Goal: Transaction & Acquisition: Purchase product/service

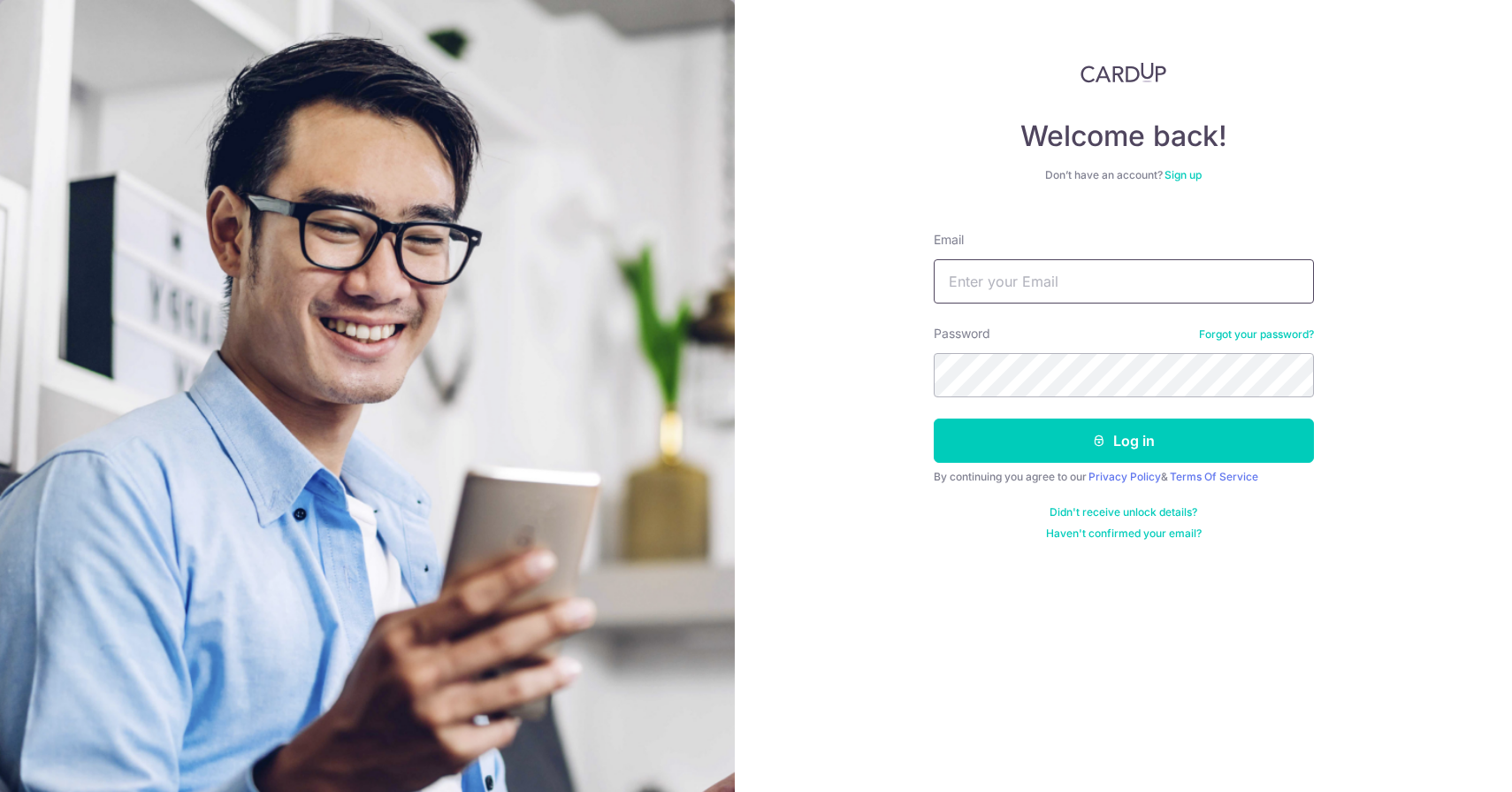
click at [1030, 275] on input "Email" at bounding box center [1124, 281] width 380 height 44
click at [999, 292] on input "Email" at bounding box center [1124, 281] width 380 height 44
type input "sean@crowntpl.com"
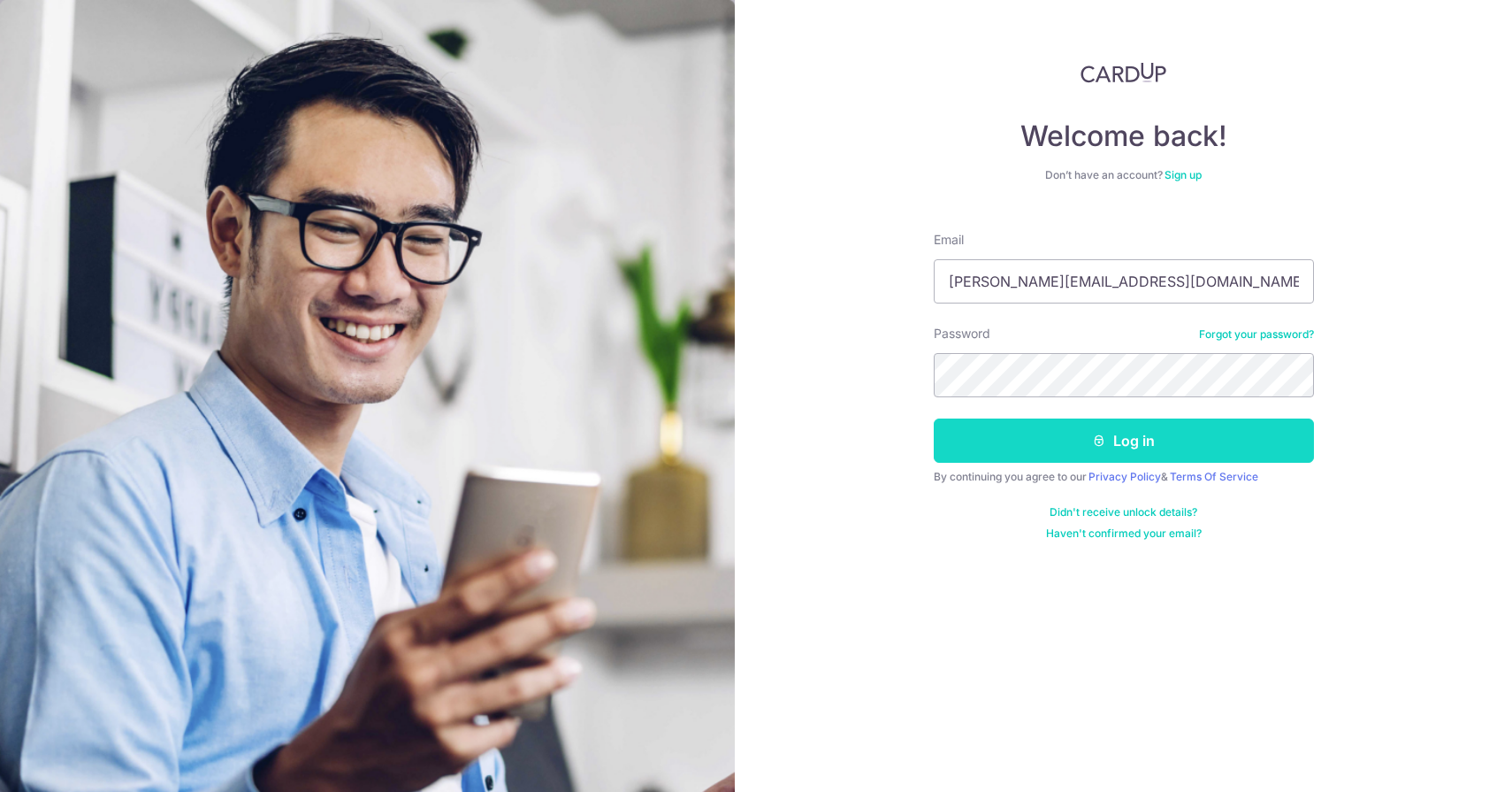
click at [1041, 434] on button "Log in" at bounding box center [1124, 440] width 380 height 44
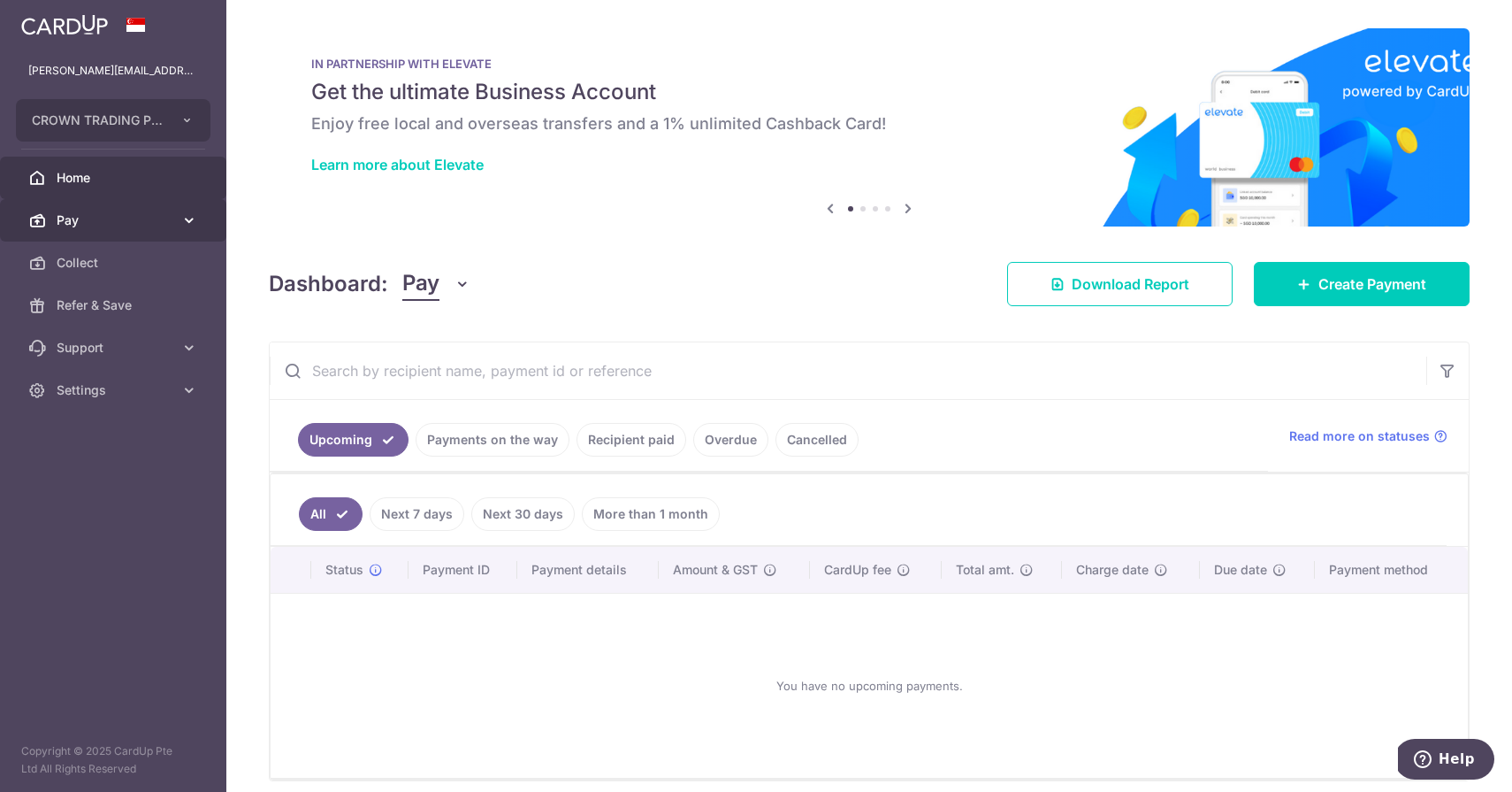
click at [142, 199] on link "Pay" at bounding box center [113, 220] width 226 height 42
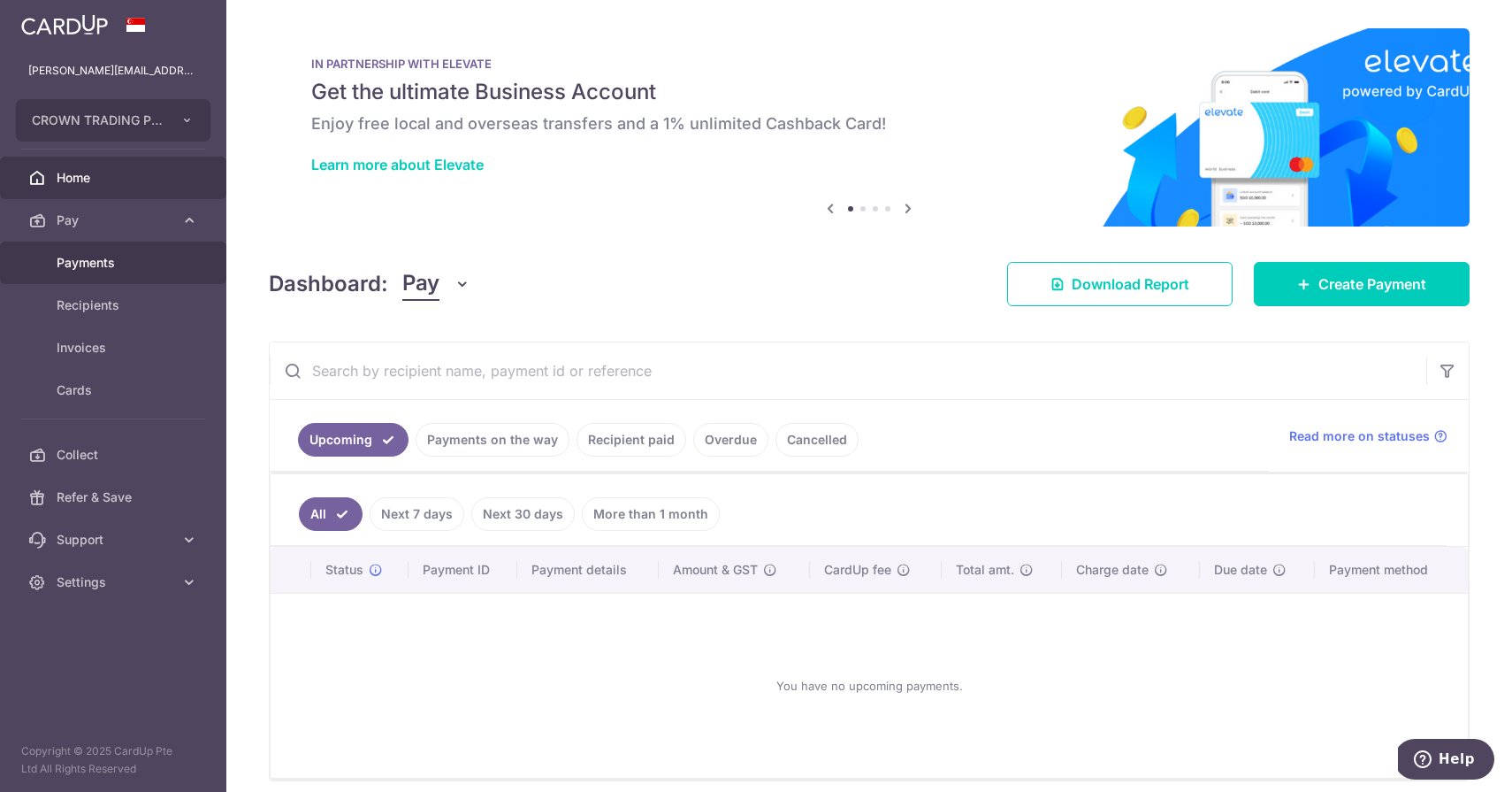
click at [135, 263] on span "Payments" at bounding box center [114, 263] width 116 height 18
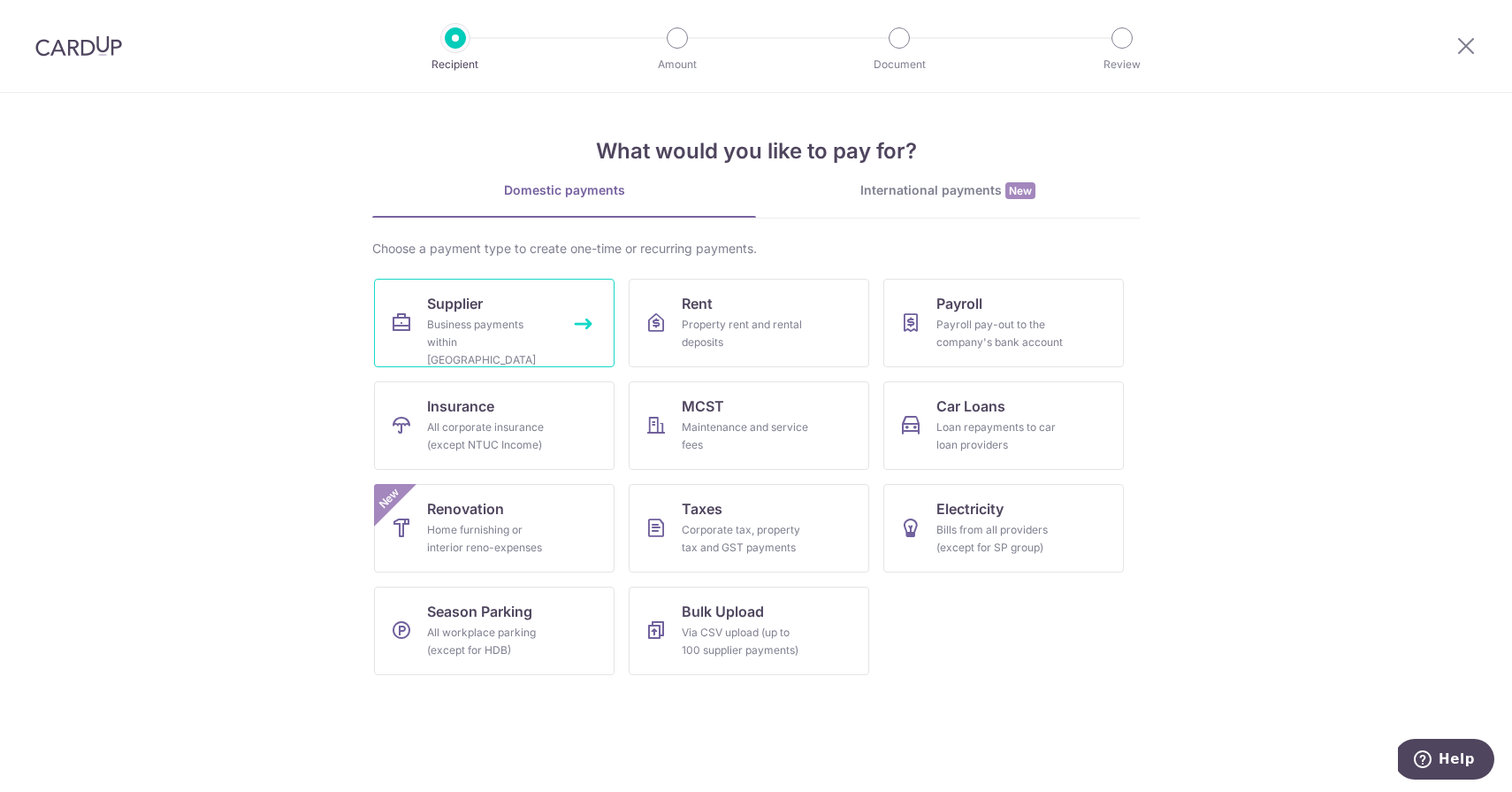
click at [448, 323] on div "Business payments within Singapore" at bounding box center [491, 343] width 128 height 53
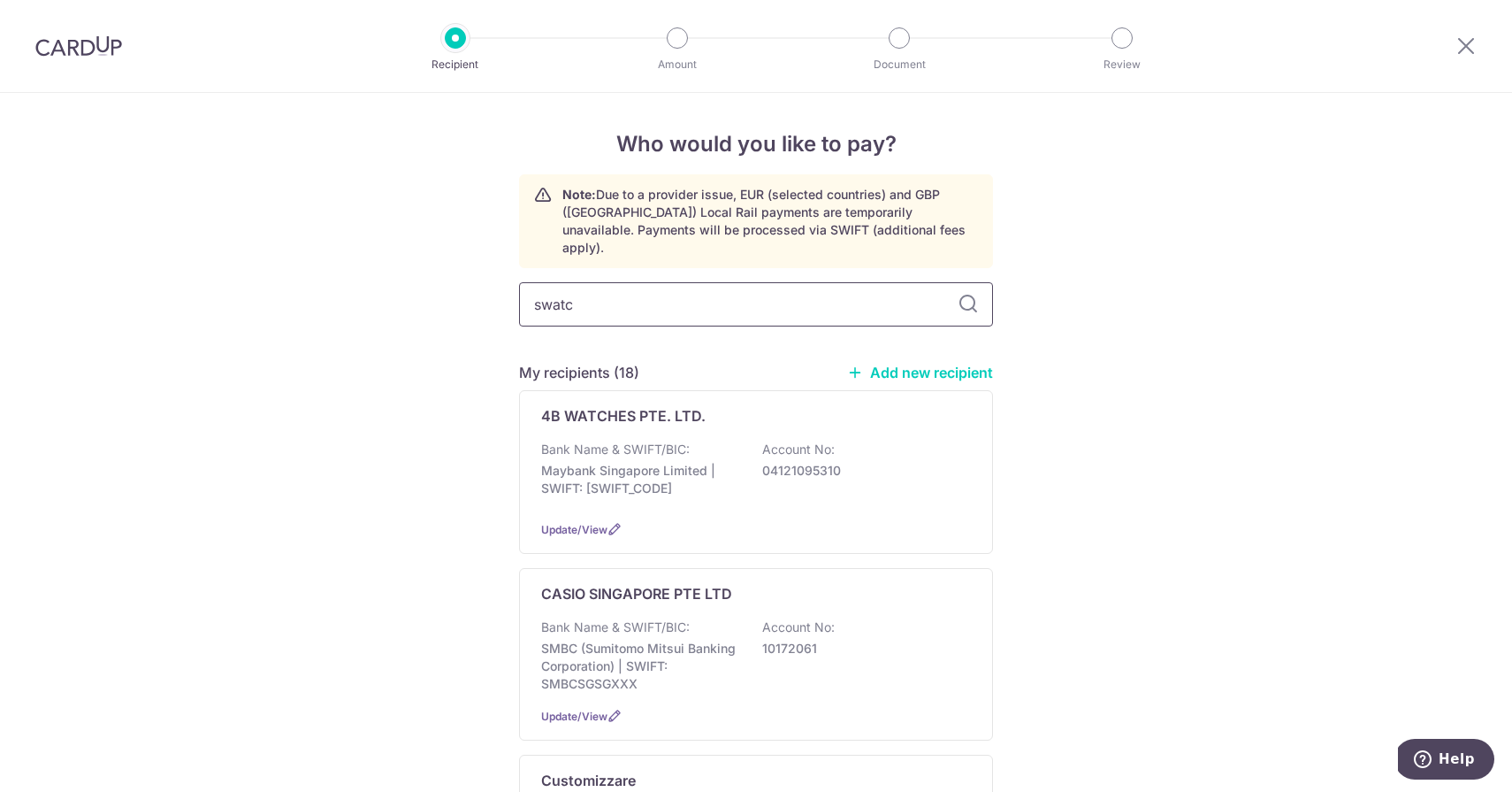
type input "swatch"
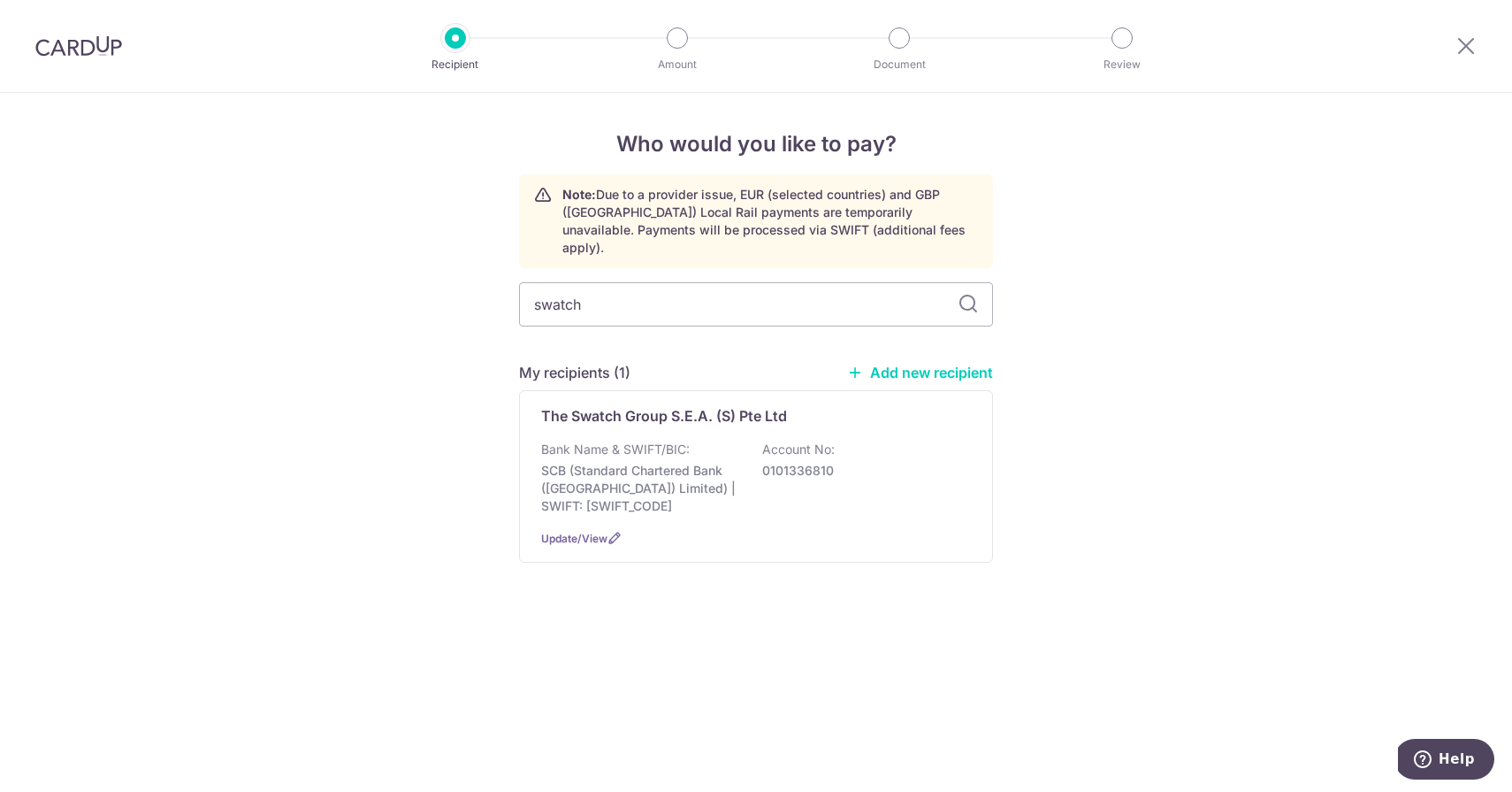
click at [642, 441] on p "Bank Name & SWIFT/BIC:" at bounding box center [615, 449] width 148 height 18
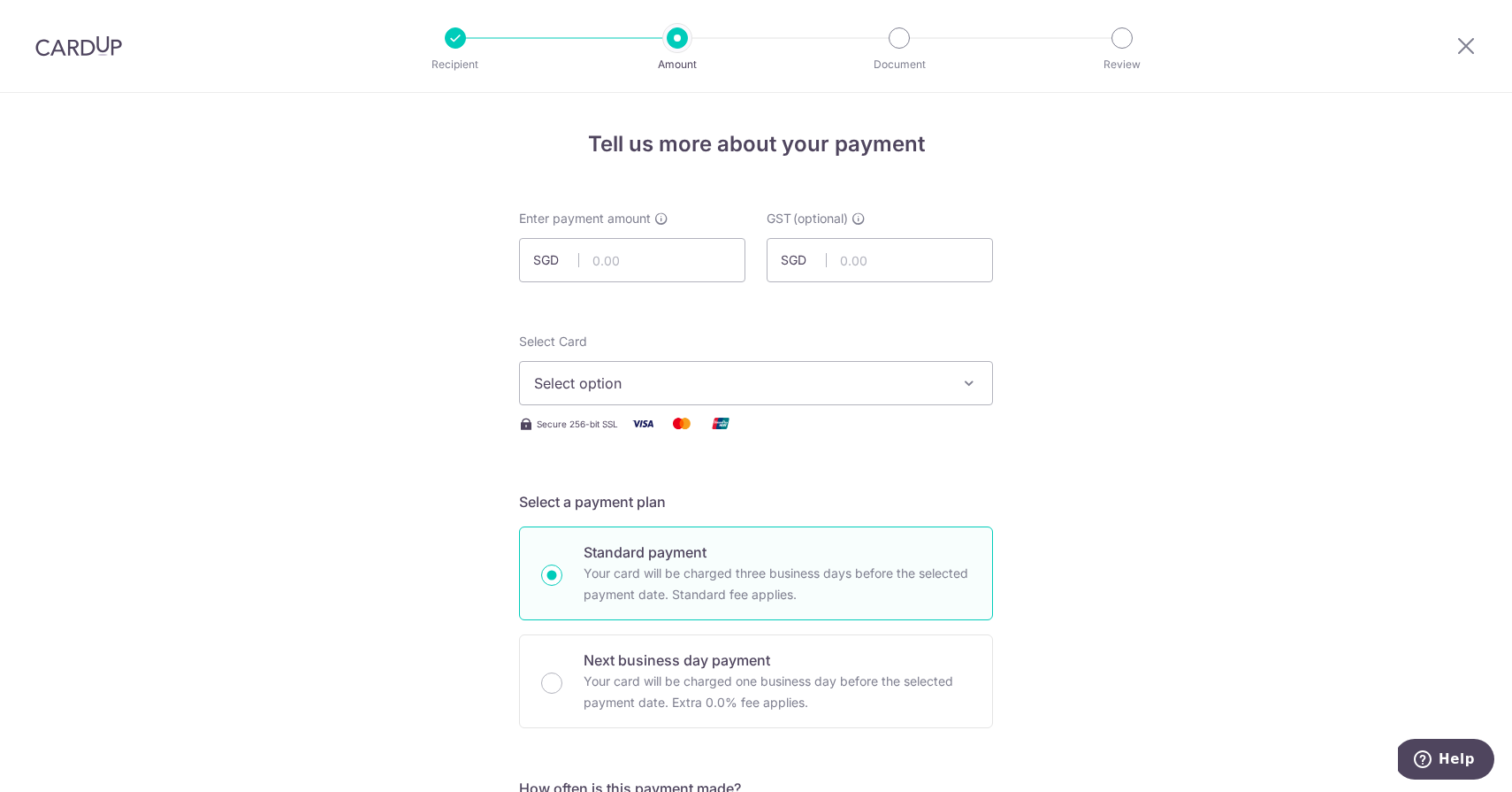
click at [680, 404] on button "Select option" at bounding box center [755, 383] width 474 height 44
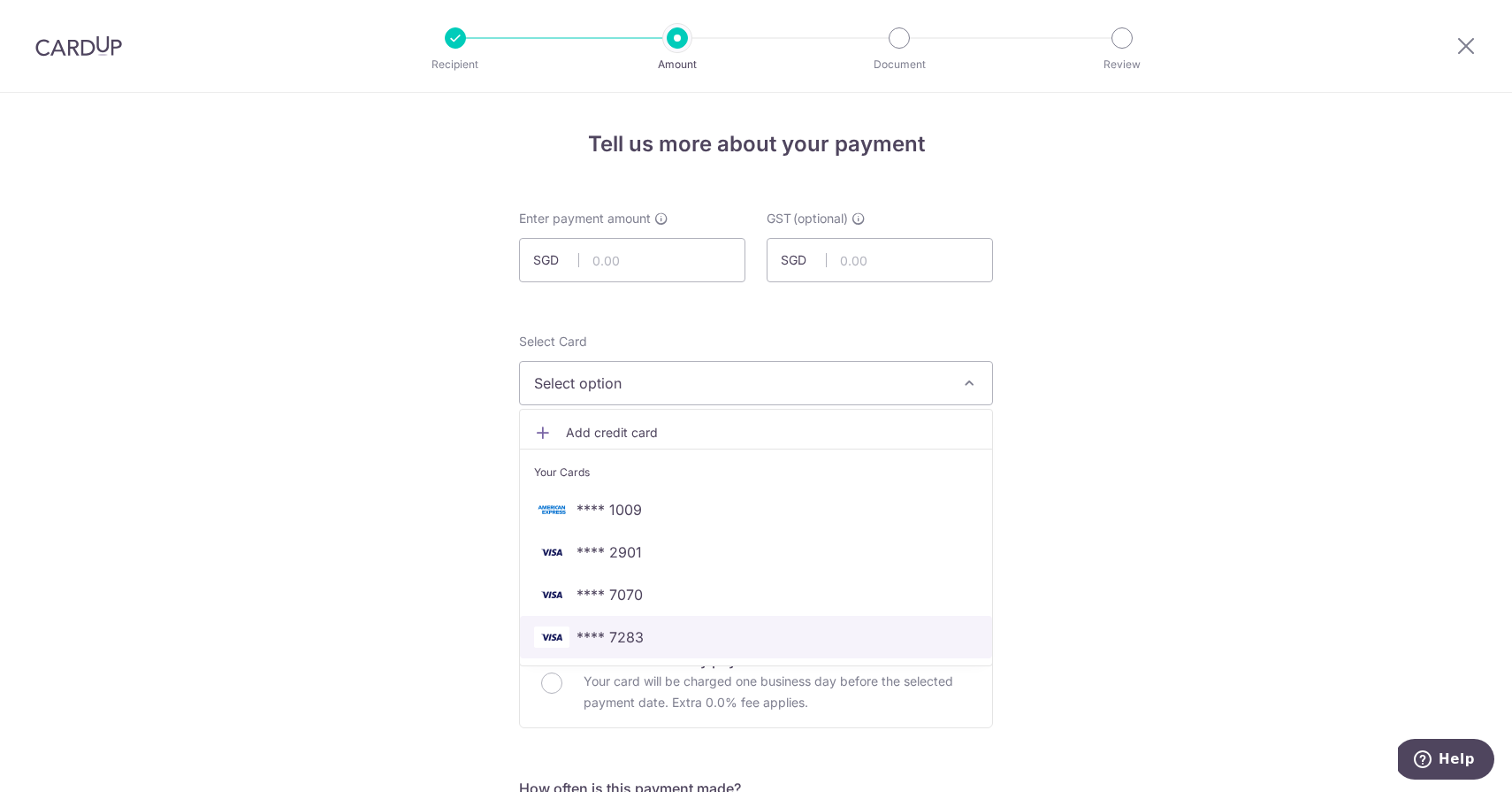
click at [628, 627] on span "**** 7283" at bounding box center [611, 637] width 68 height 22
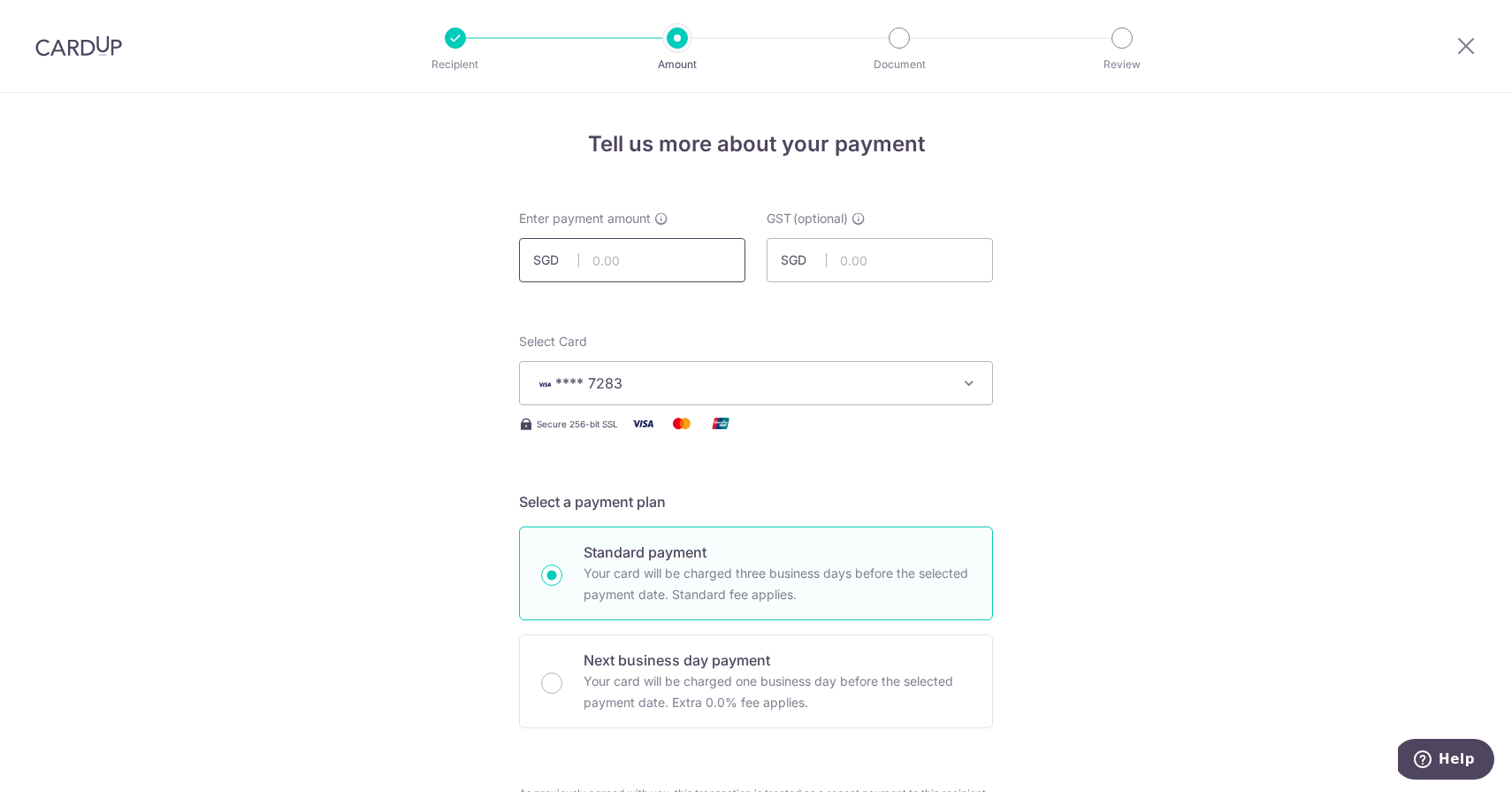
click at [692, 254] on input "text" at bounding box center [631, 260] width 226 height 44
click at [692, 254] on input "66436.79" at bounding box center [631, 260] width 226 height 44
click at [648, 654] on p "Next business day payment" at bounding box center [777, 660] width 387 height 22
click at [563, 673] on input "Next business day payment Your card will be charged one business day before the…" at bounding box center [552, 683] width 22 height 22
type input "66,436.79"
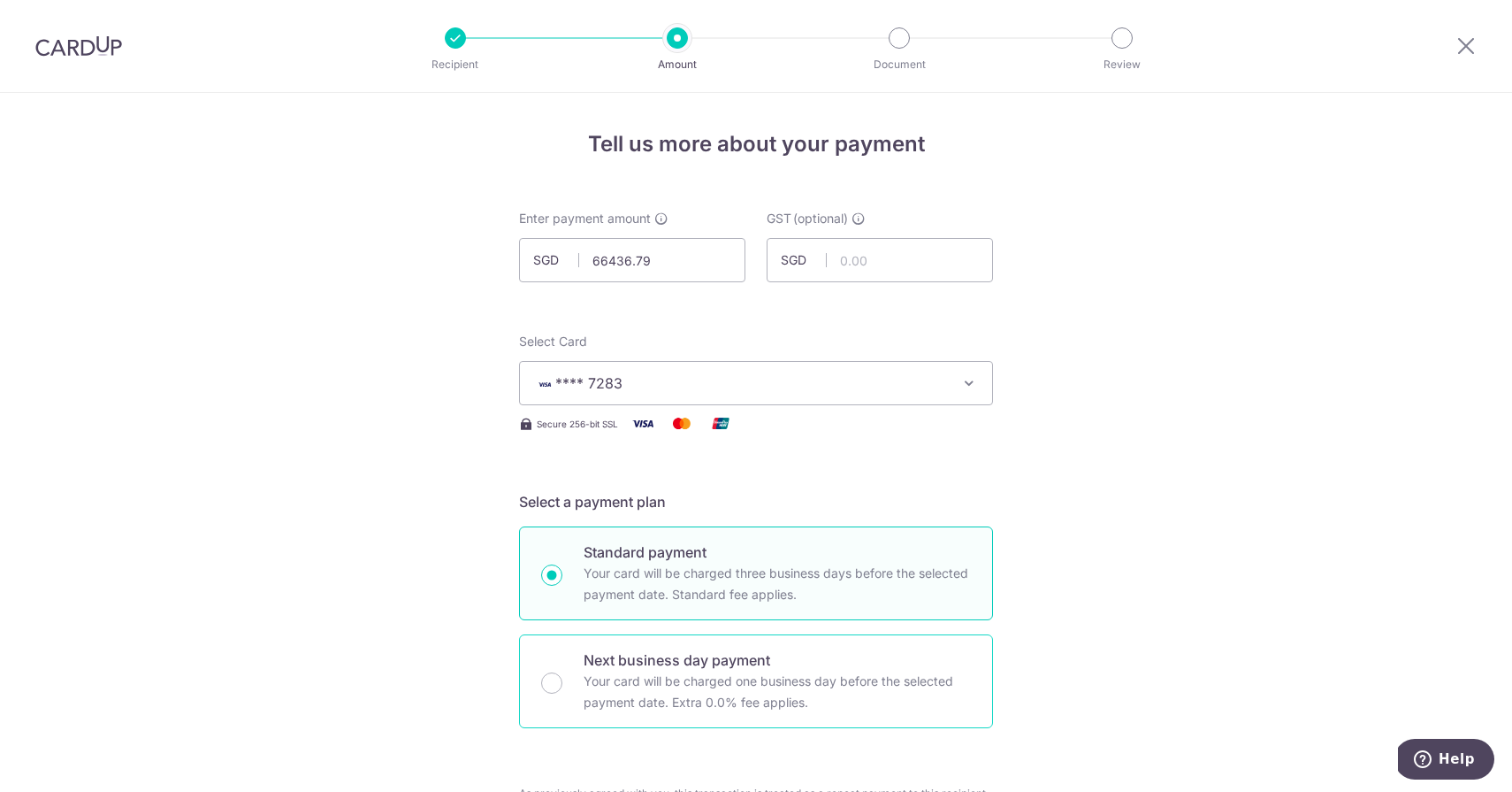
radio input "false"
radio input "true"
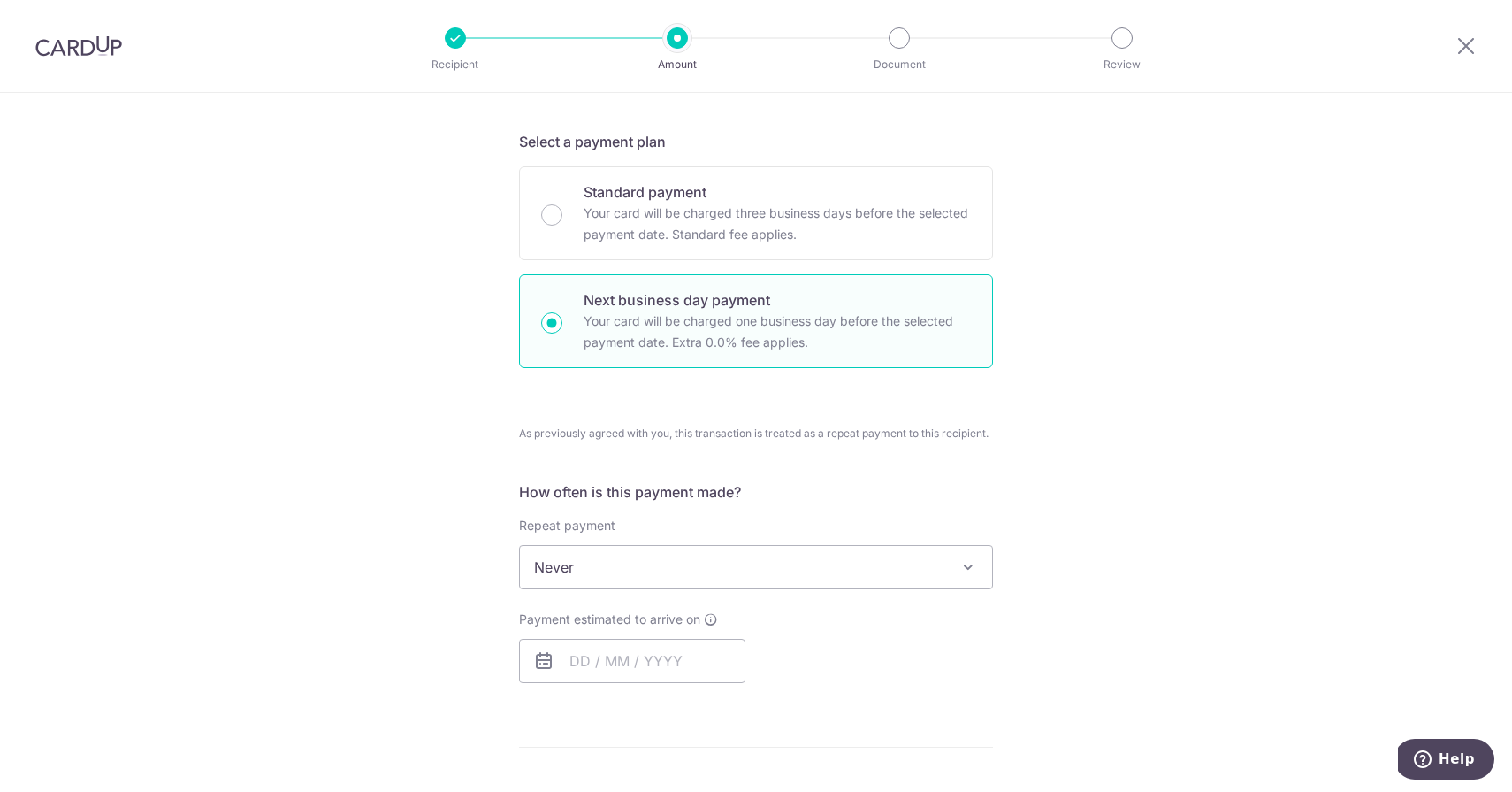
scroll to position [426, 0]
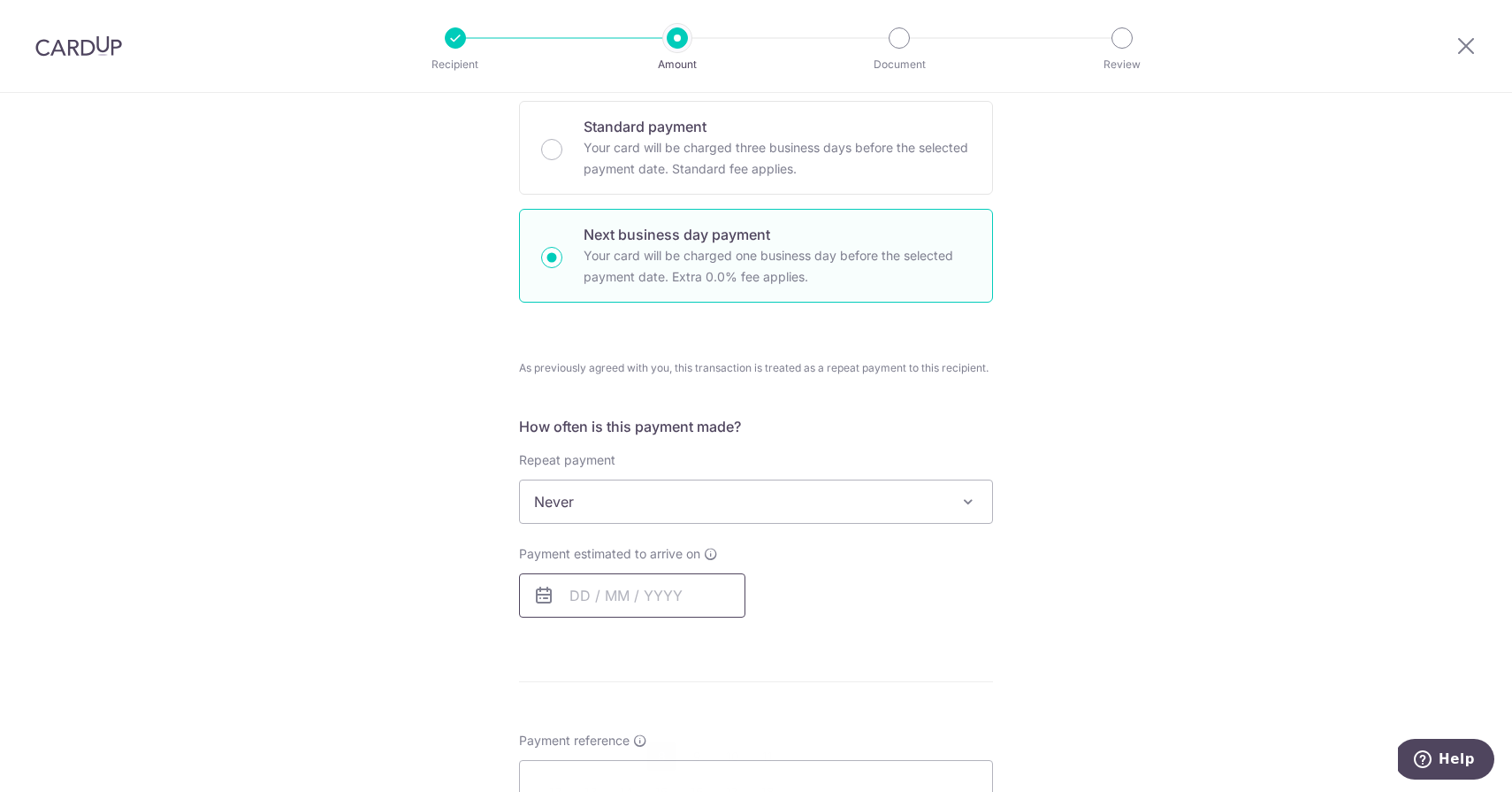
click at [704, 597] on input "text" at bounding box center [631, 595] width 226 height 44
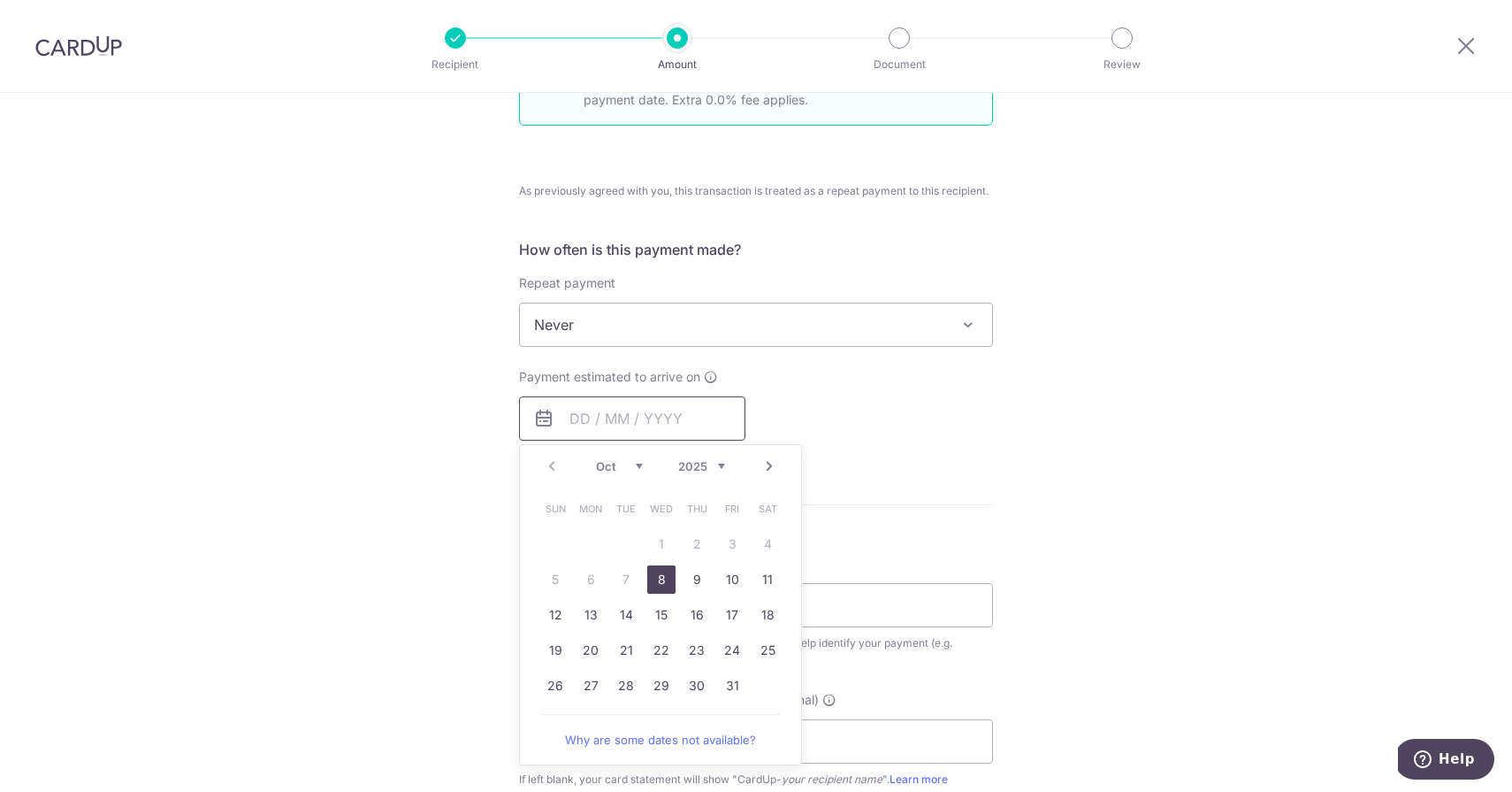
scroll to position [617, 0]
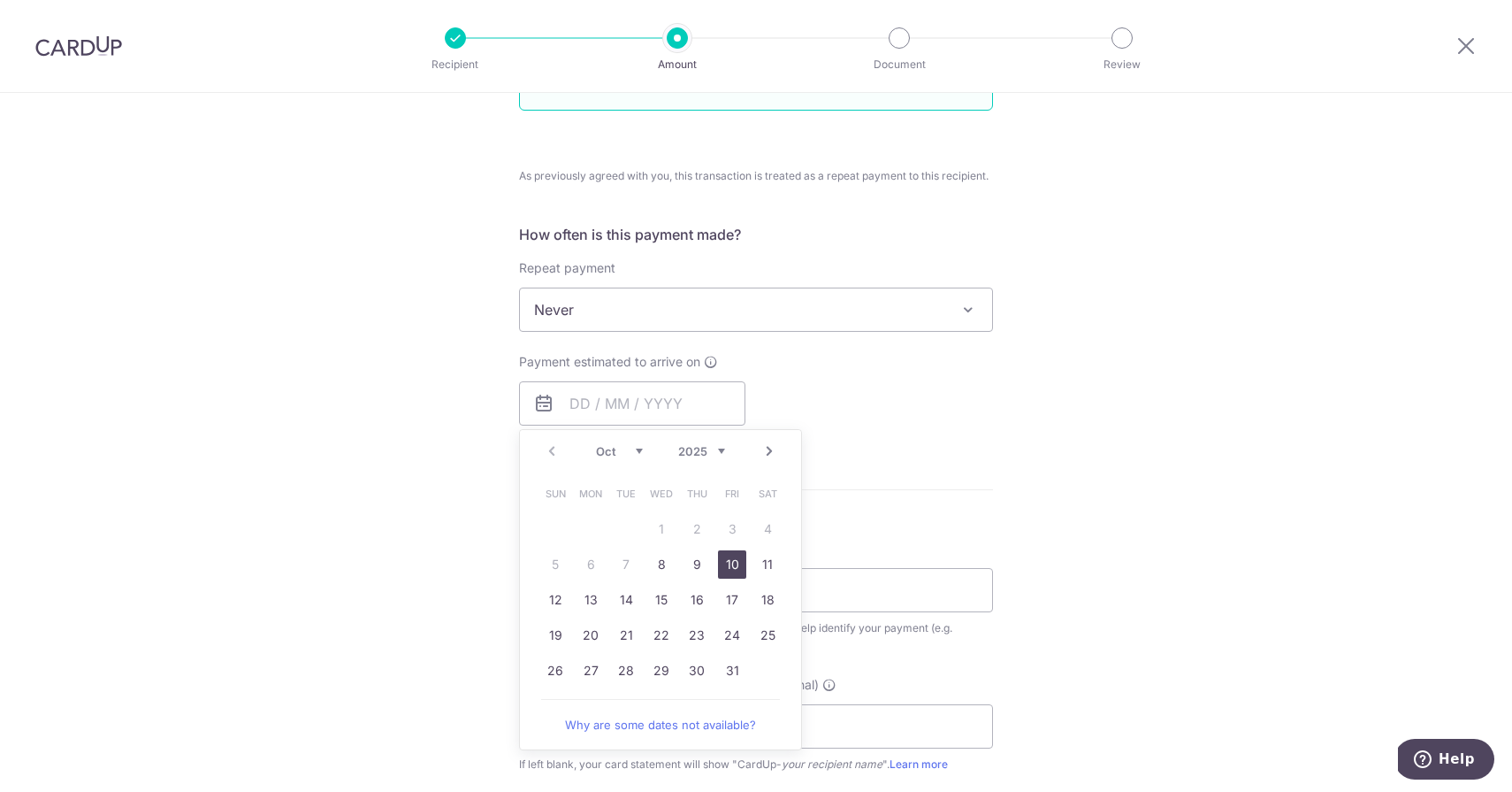
click at [731, 562] on link "10" at bounding box center [733, 564] width 28 height 28
type input "[DATE]"
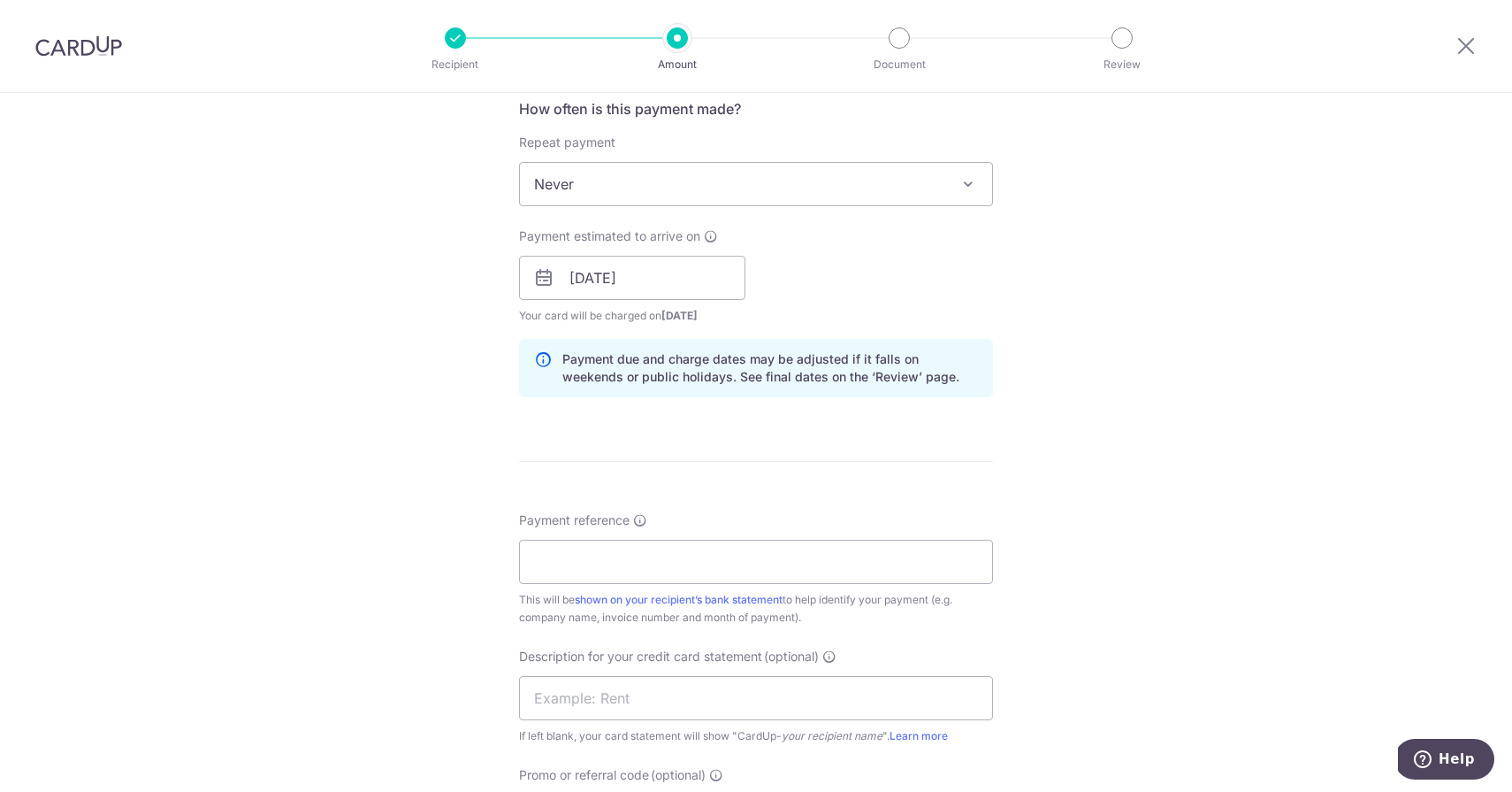
scroll to position [745, 0]
click at [731, 556] on input "Payment reference" at bounding box center [755, 559] width 474 height 44
type input "c"
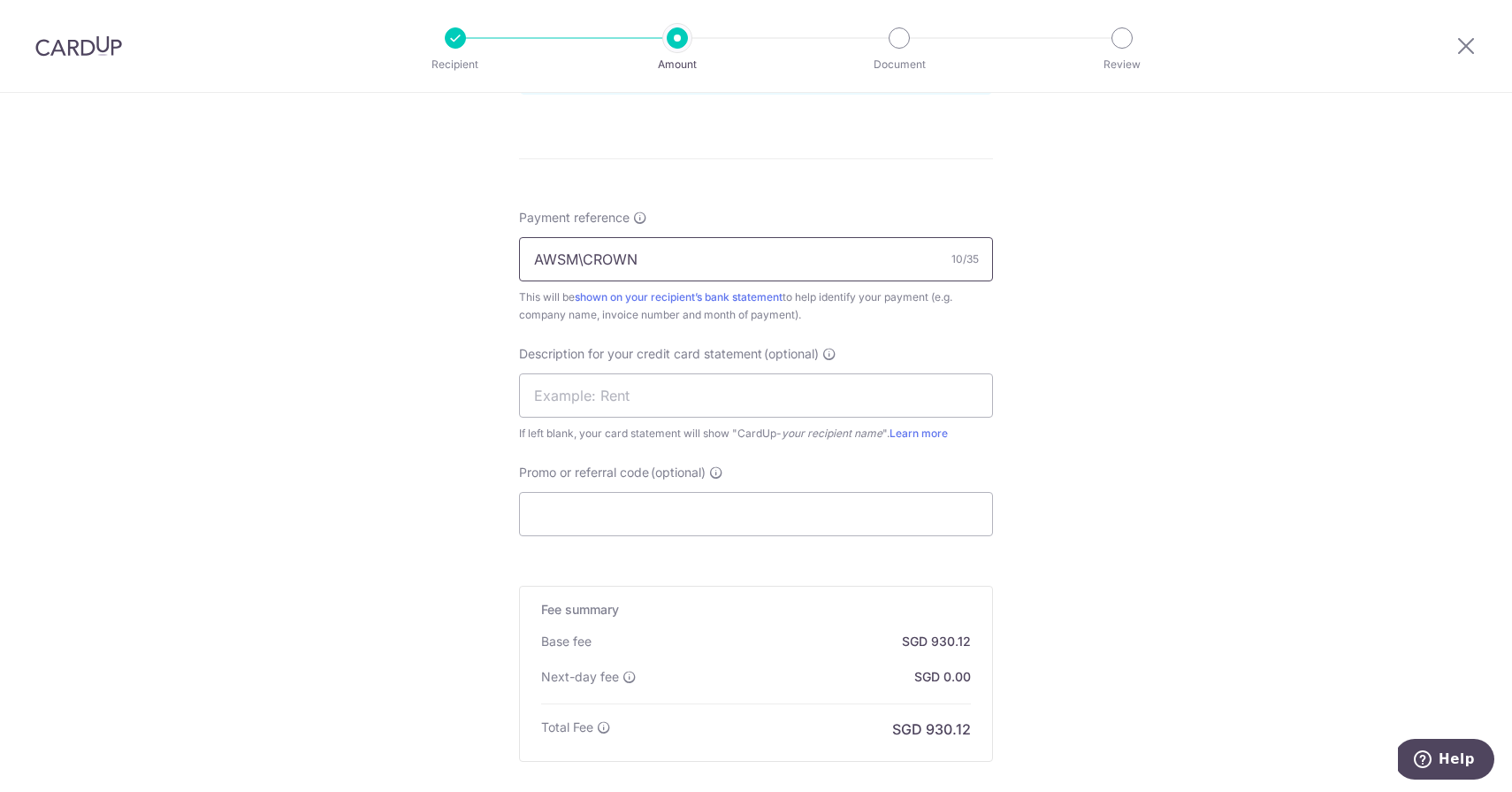
scroll to position [1056, 0]
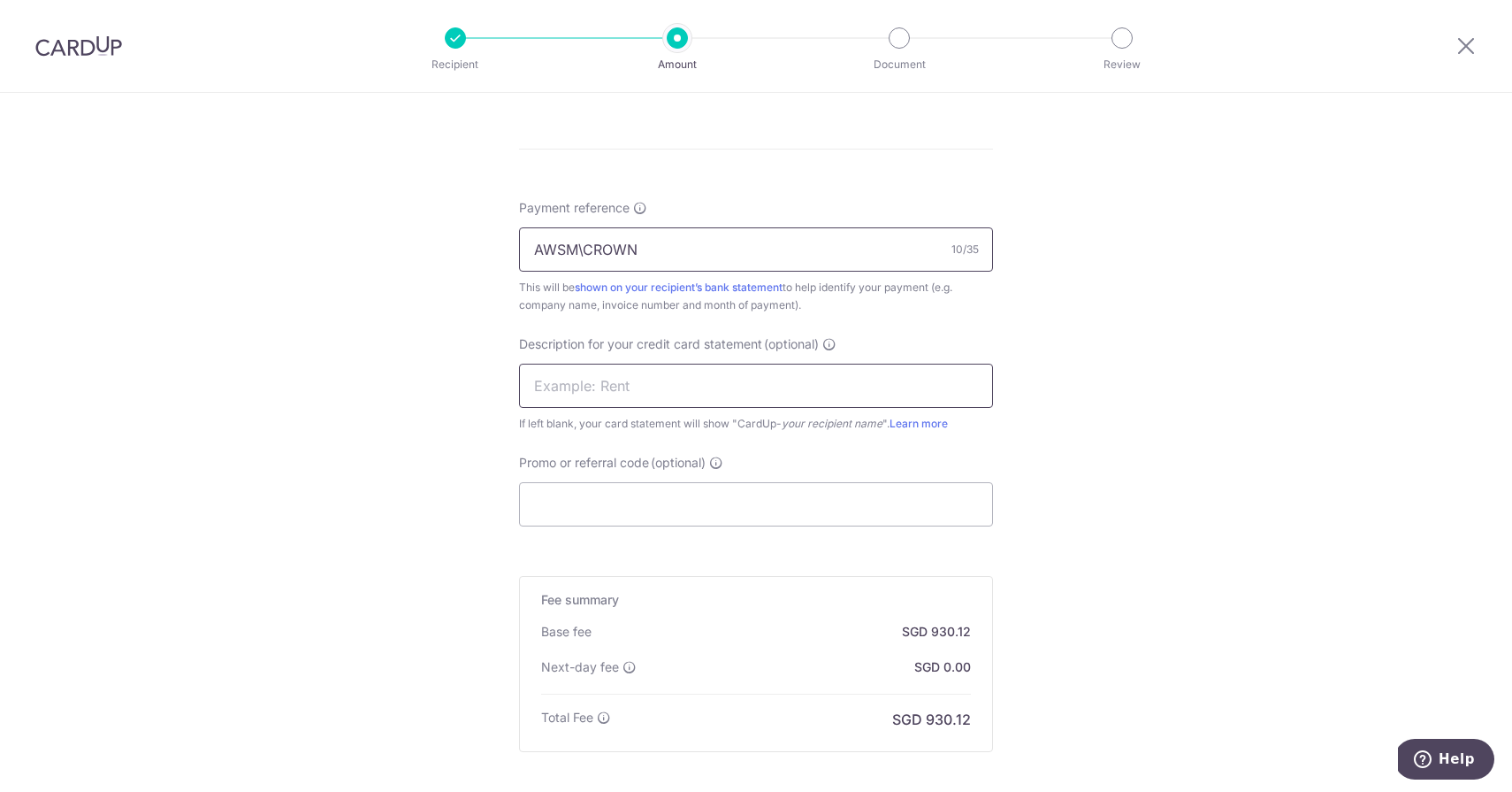
type input "AWSM\CROWN"
click at [733, 389] on input "text" at bounding box center [755, 386] width 474 height 44
click at [454, 487] on div "Tell us more about your payment Enter payment amount SGD 66,436.79 66436.79 GST…" at bounding box center [756, 8] width 1512 height 1942
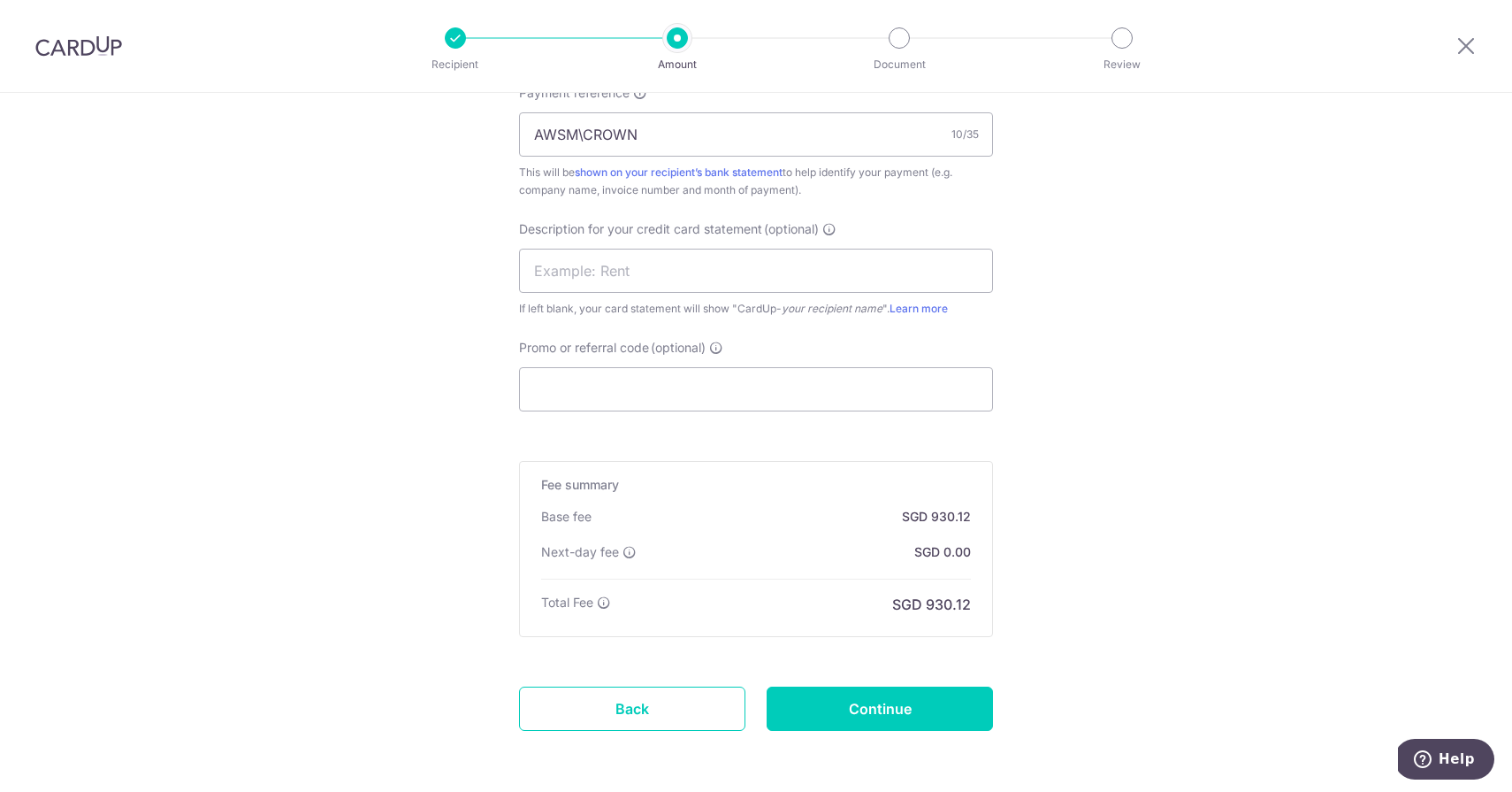
scroll to position [1242, 0]
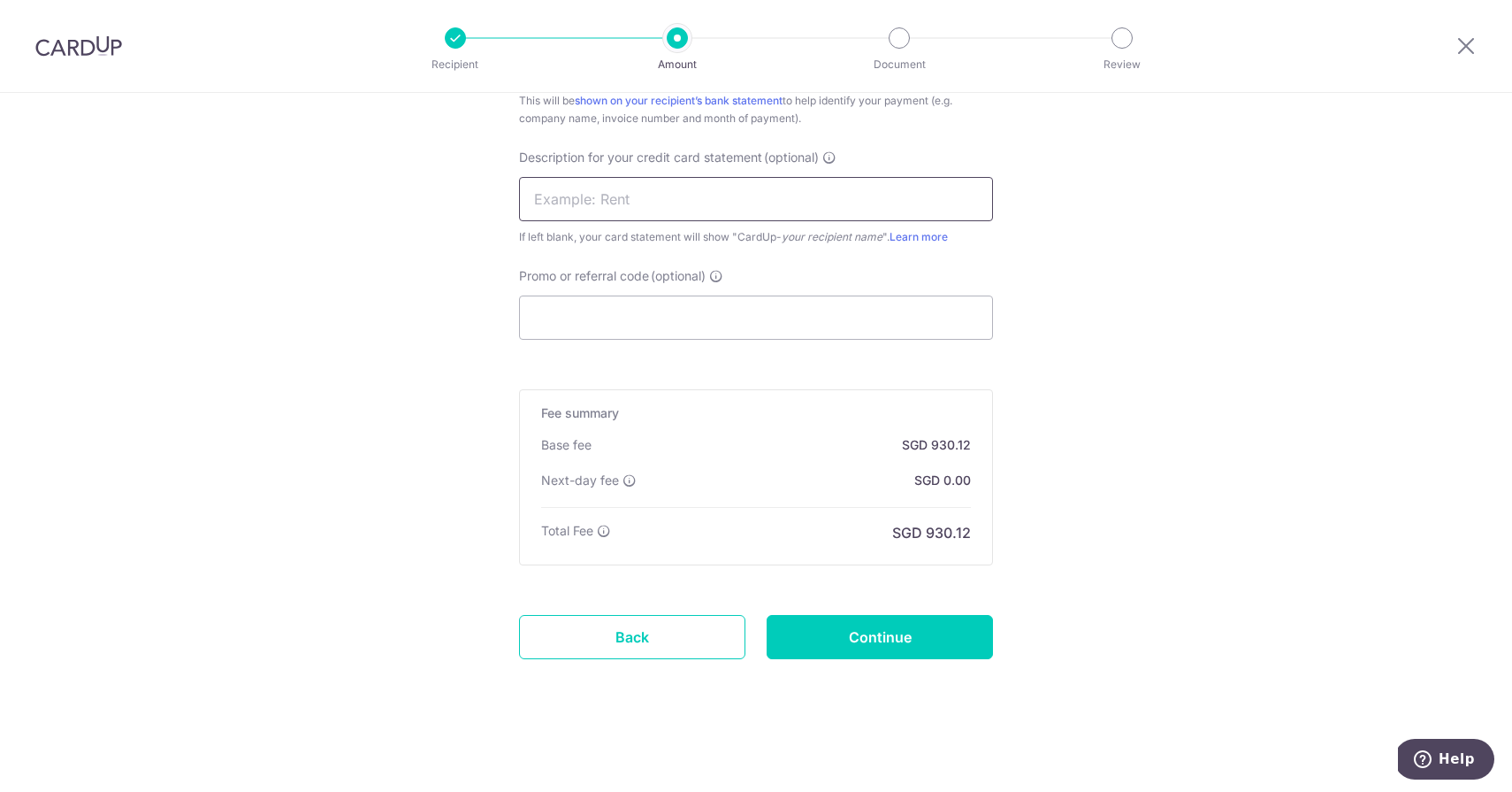
click at [620, 209] on input "text" at bounding box center [755, 199] width 474 height 44
click at [620, 209] on input "CardUpSG" at bounding box center [755, 199] width 474 height 44
type input "CardUpSG"
click at [922, 631] on input "Continue" at bounding box center [879, 636] width 226 height 44
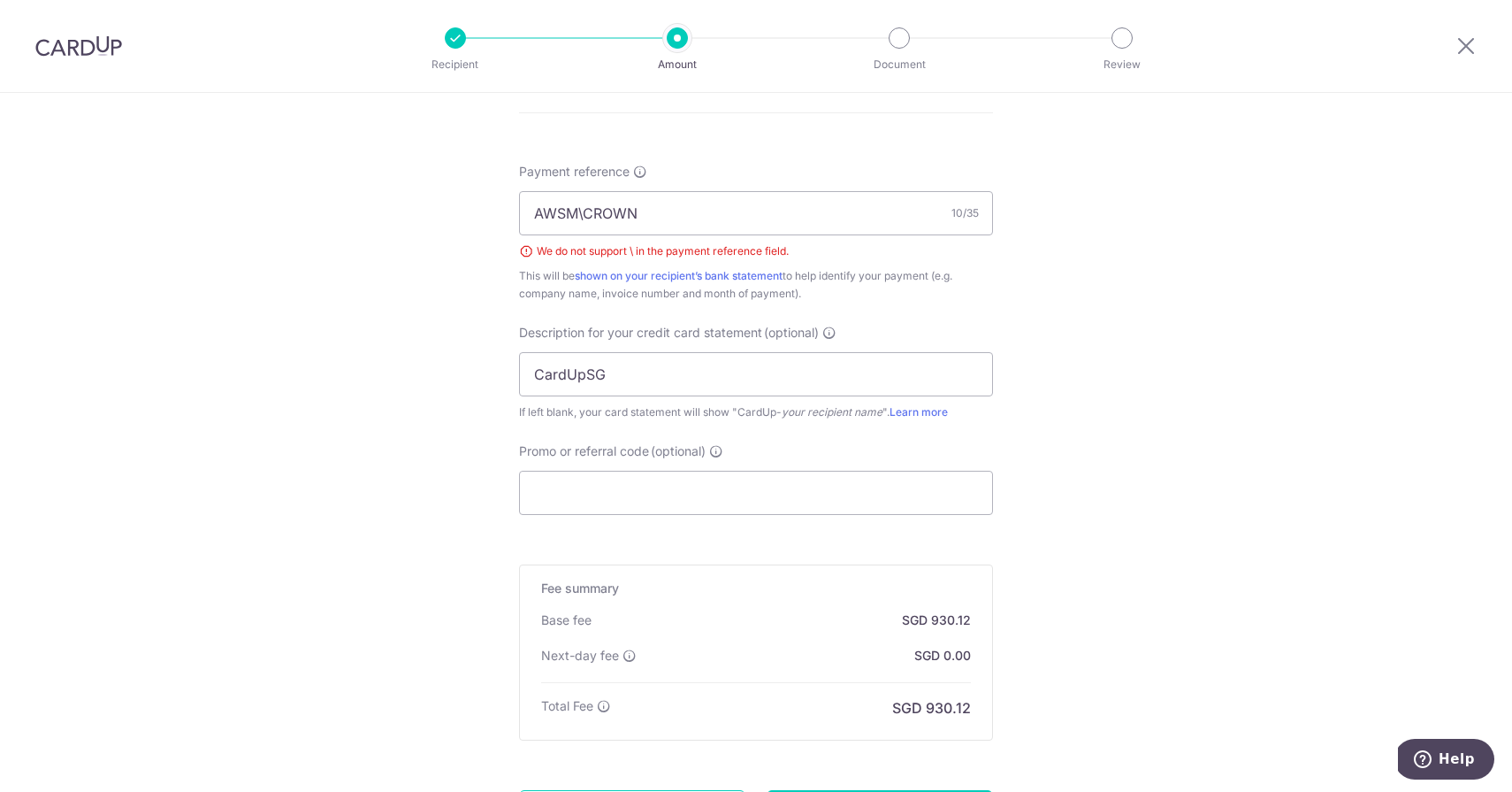
scroll to position [1089, 0]
click at [581, 217] on input "AWSM\CROWN" at bounding box center [755, 215] width 474 height 44
type input "AWSM/CROWN"
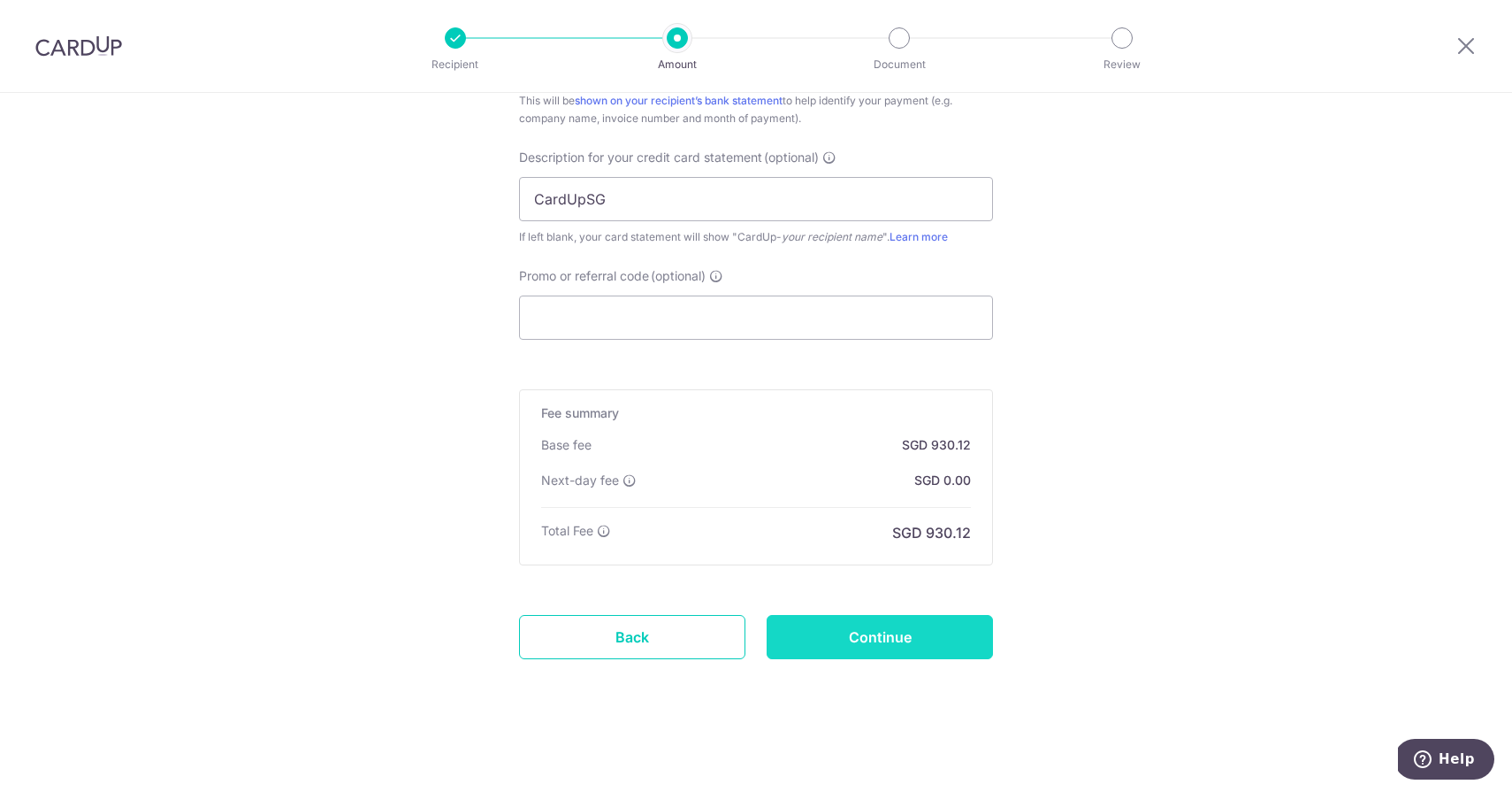
click at [979, 644] on input "Continue" at bounding box center [879, 636] width 226 height 44
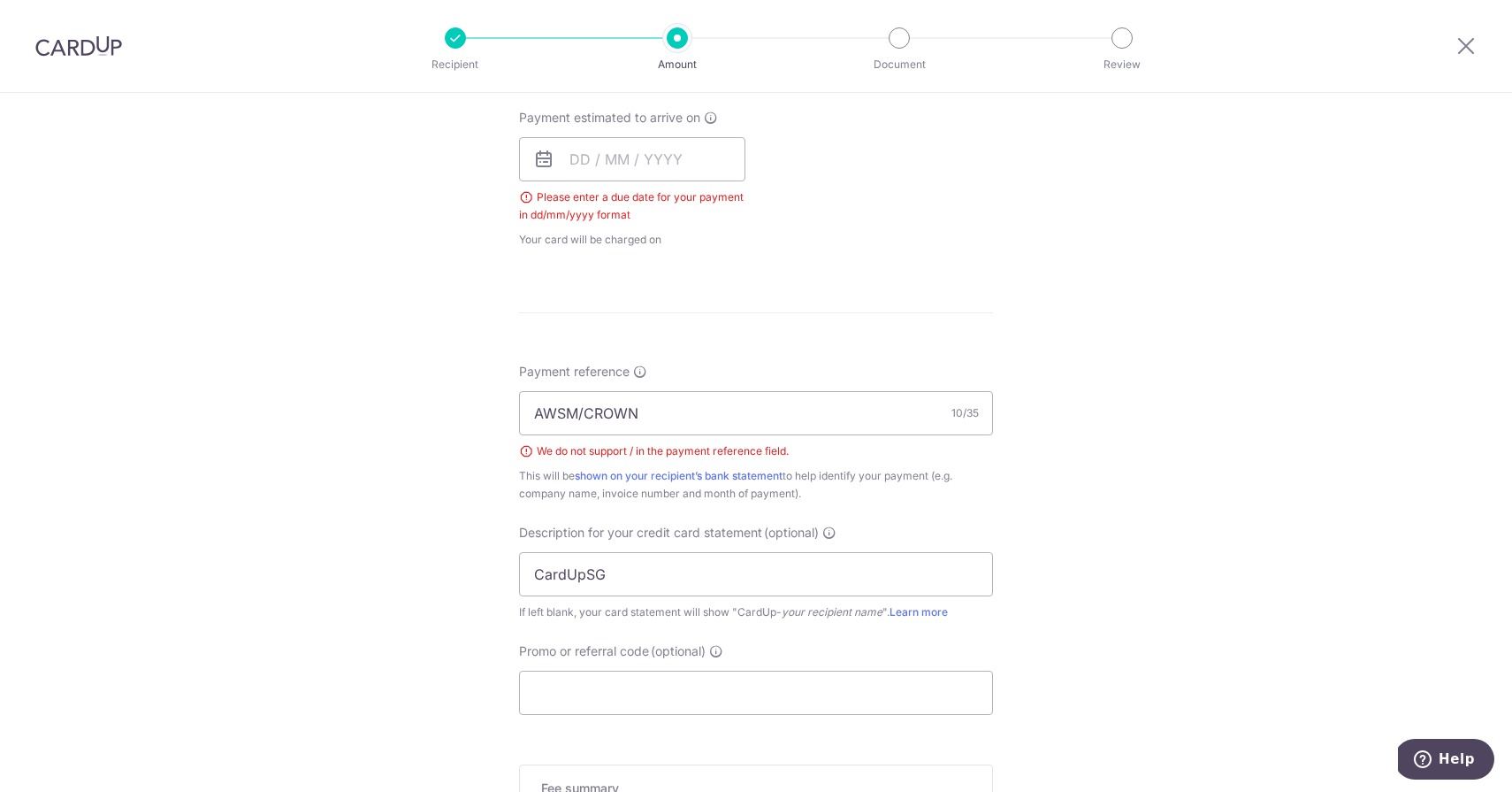
scroll to position [841, 0]
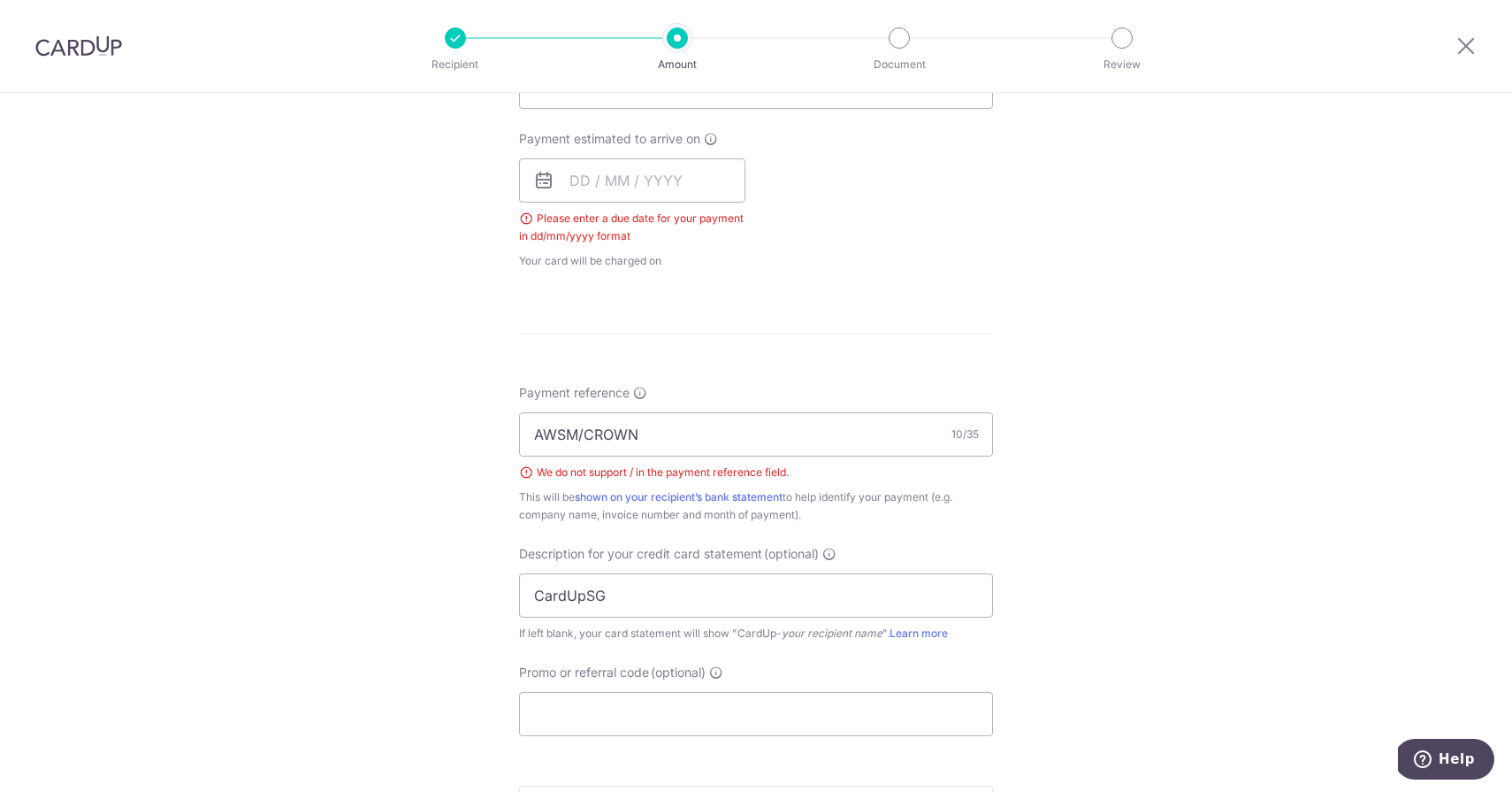
click at [655, 151] on div "Payment estimated to arrive on Please enter a due date for your payment in dd/m…" at bounding box center [631, 200] width 226 height 140
click at [652, 182] on input "text" at bounding box center [631, 180] width 226 height 44
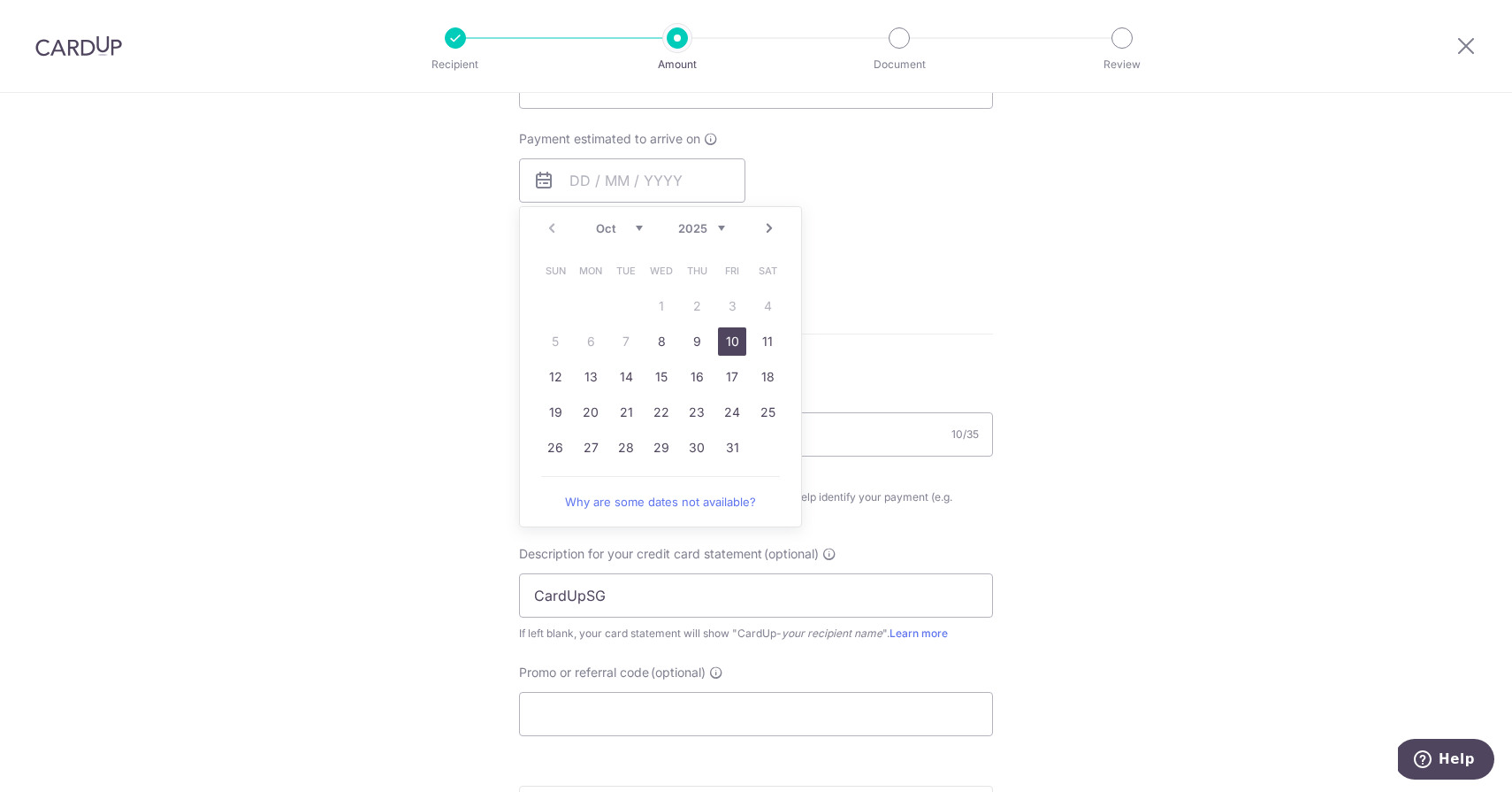
click at [728, 336] on link "10" at bounding box center [733, 342] width 28 height 28
type input "[DATE]"
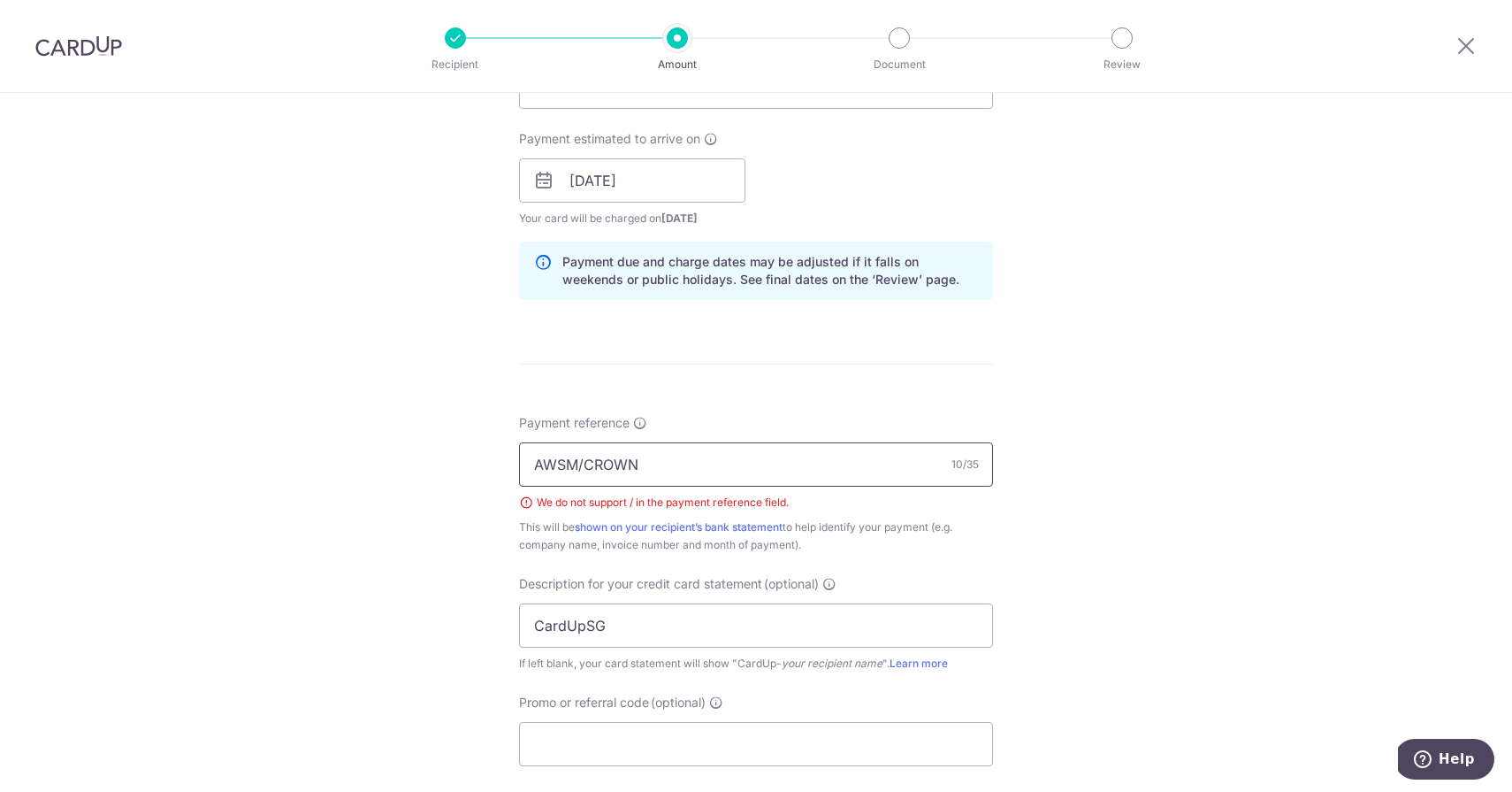
click at [585, 469] on input "AWSM/CROWN" at bounding box center [755, 464] width 474 height 44
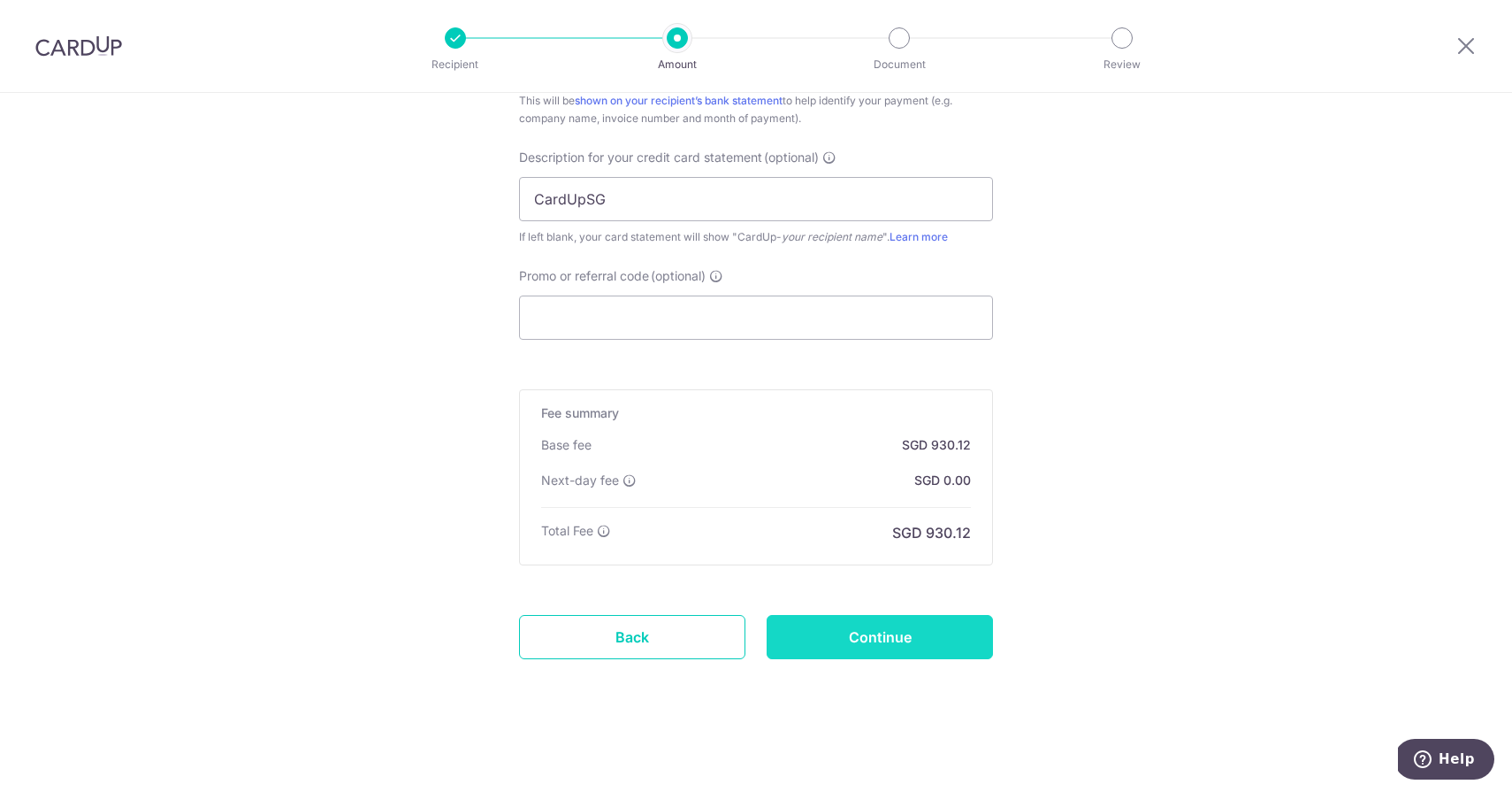
type input "AWSMCROWN"
click at [924, 634] on input "Continue" at bounding box center [879, 636] width 226 height 44
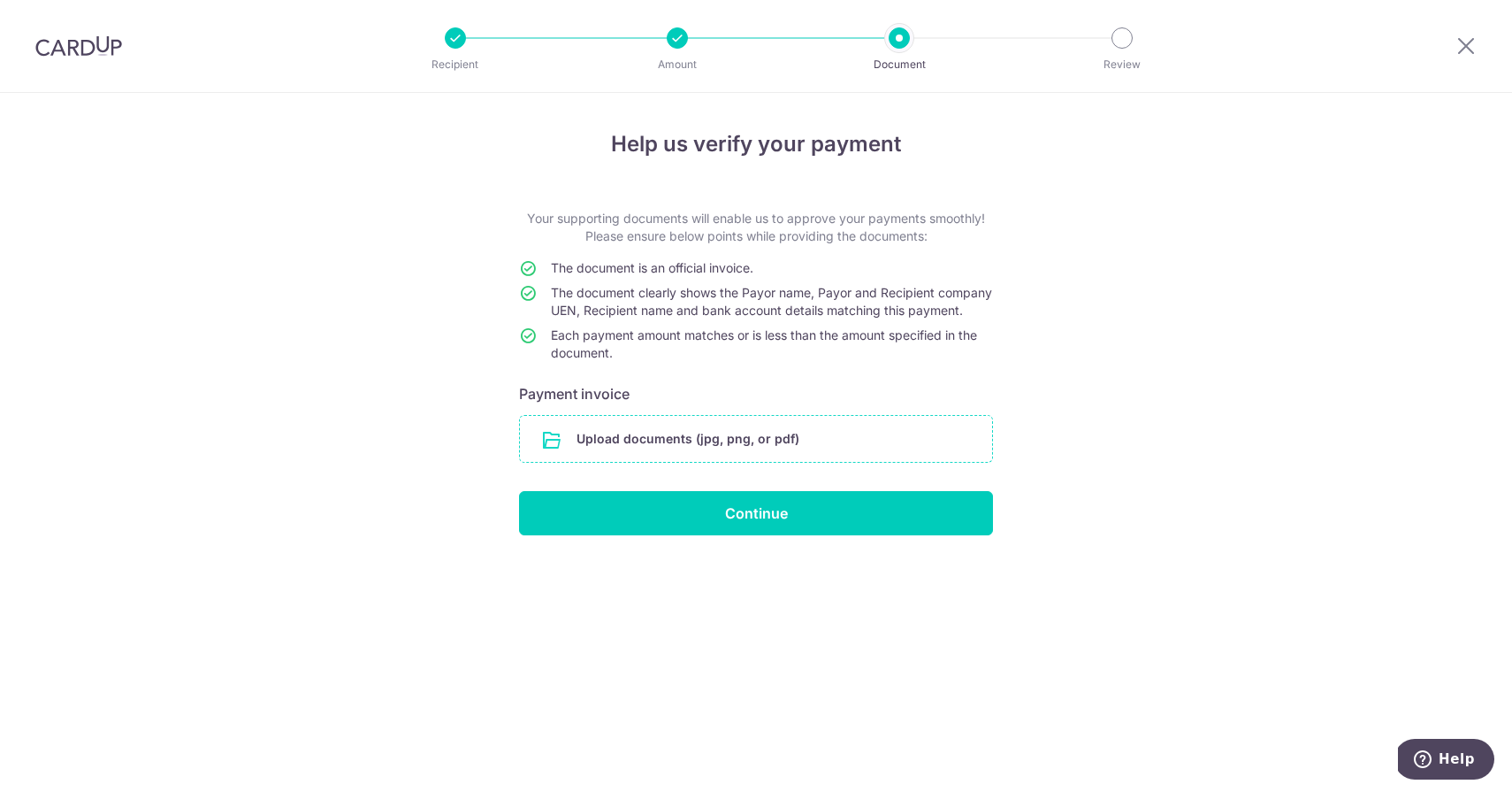
click at [831, 455] on input "file" at bounding box center [755, 438] width 472 height 46
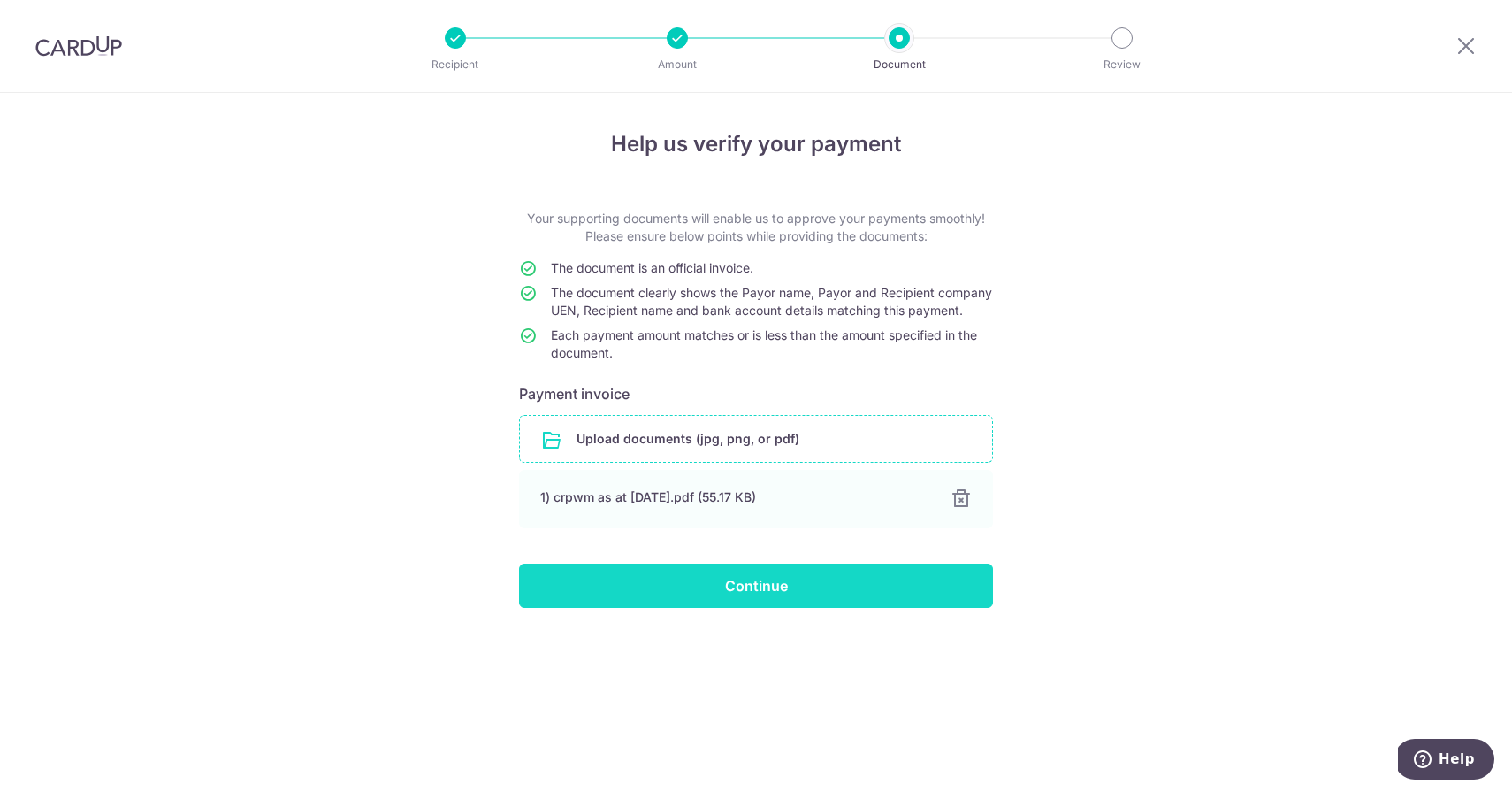
click at [738, 602] on input "Continue" at bounding box center [755, 586] width 474 height 44
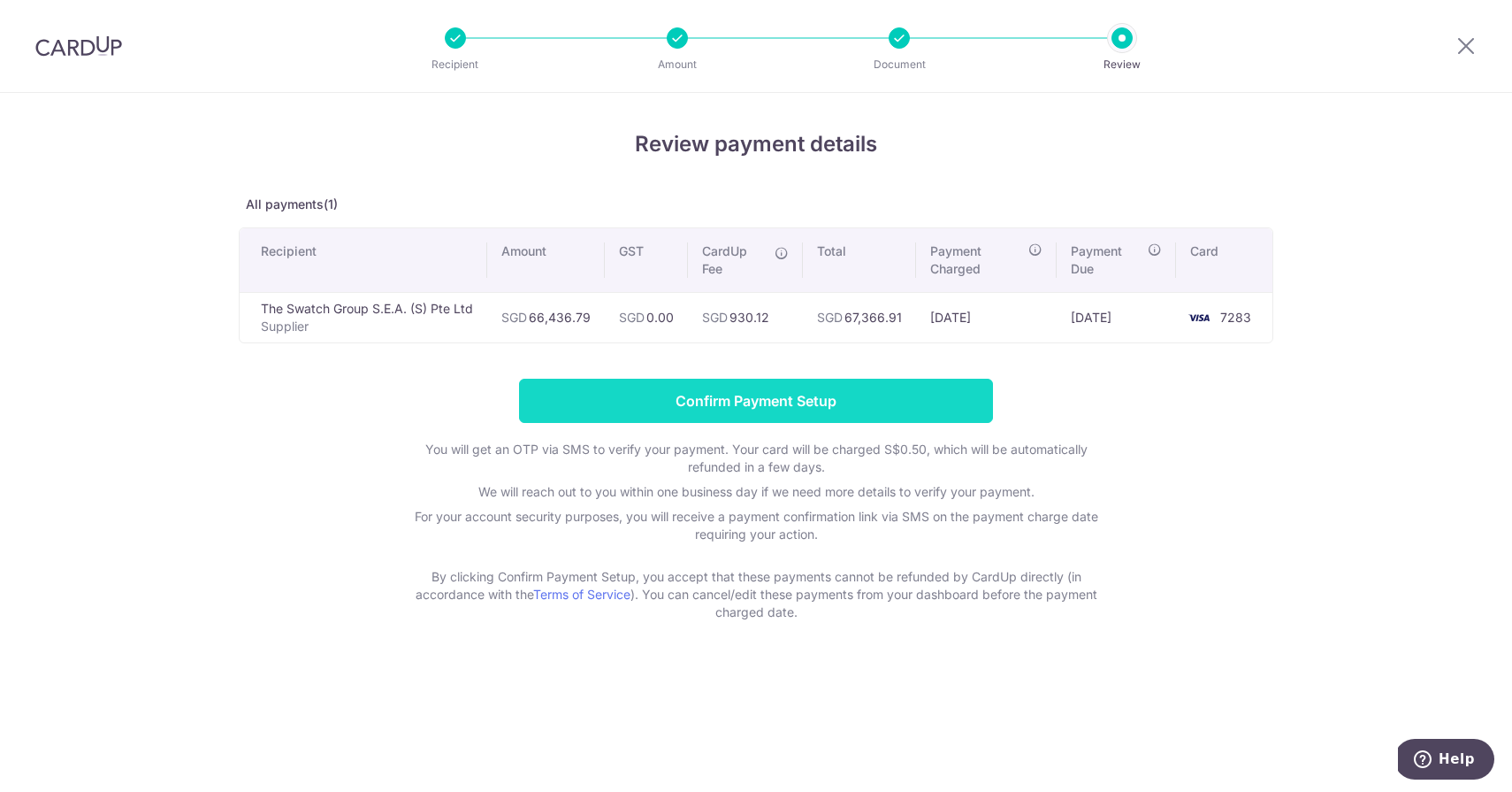
click at [787, 407] on input "Confirm Payment Setup" at bounding box center [755, 401] width 474 height 44
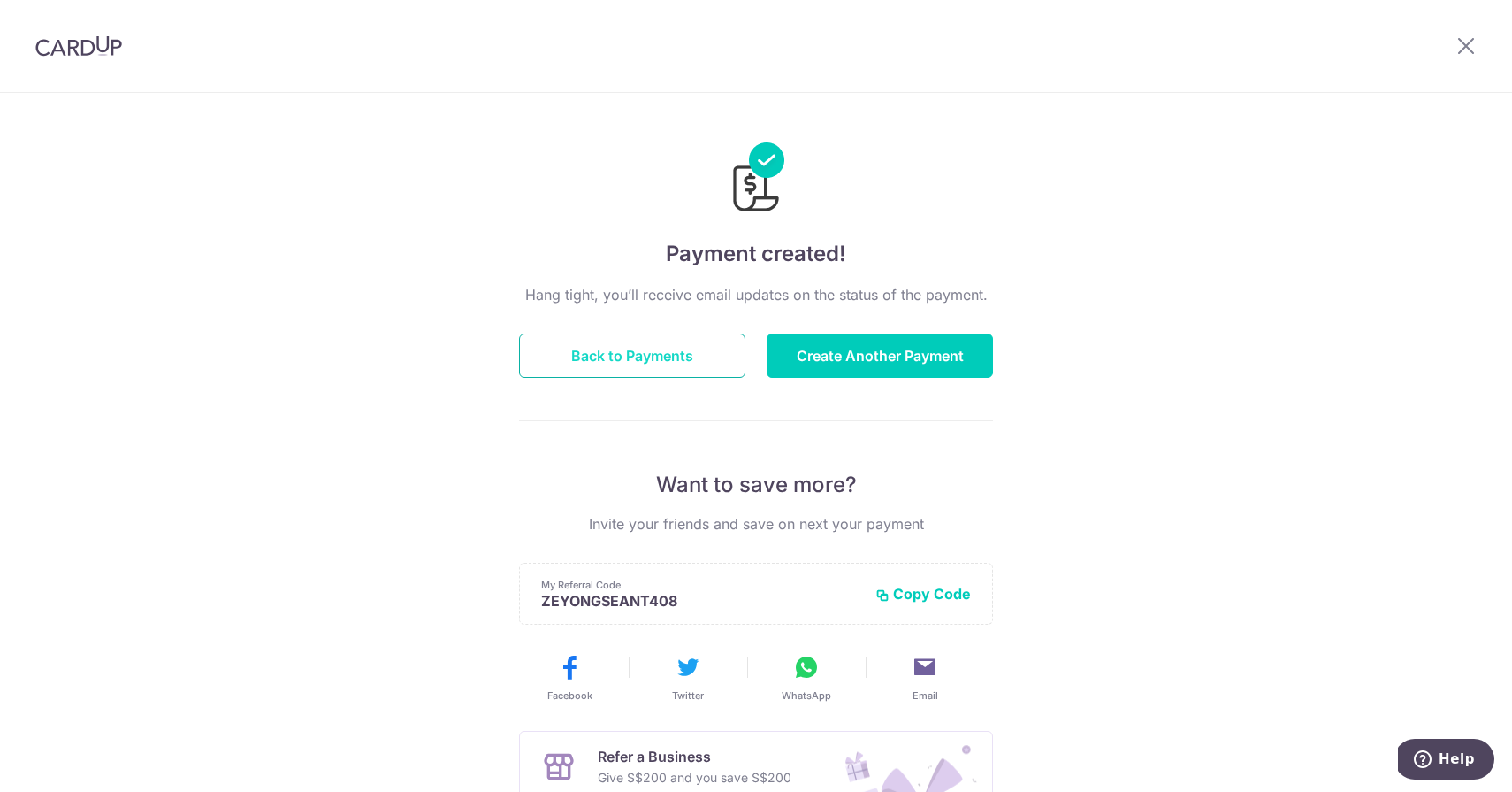
click at [631, 350] on button "Back to Payments" at bounding box center [631, 355] width 226 height 44
